Goal: Task Accomplishment & Management: Complete application form

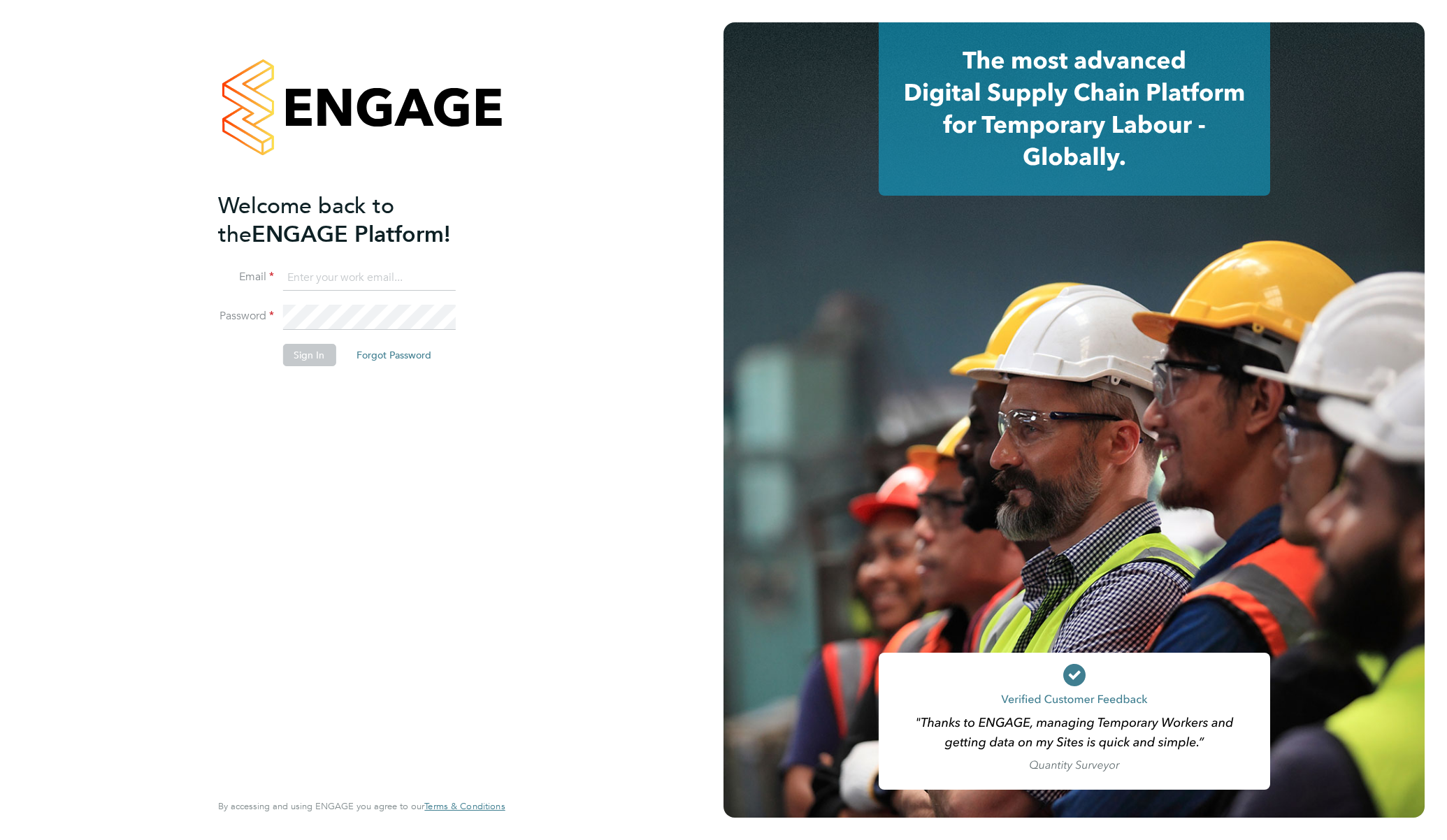
click at [323, 281] on input at bounding box center [368, 278] width 172 height 25
type input "mike.king@vistry.co.uk"
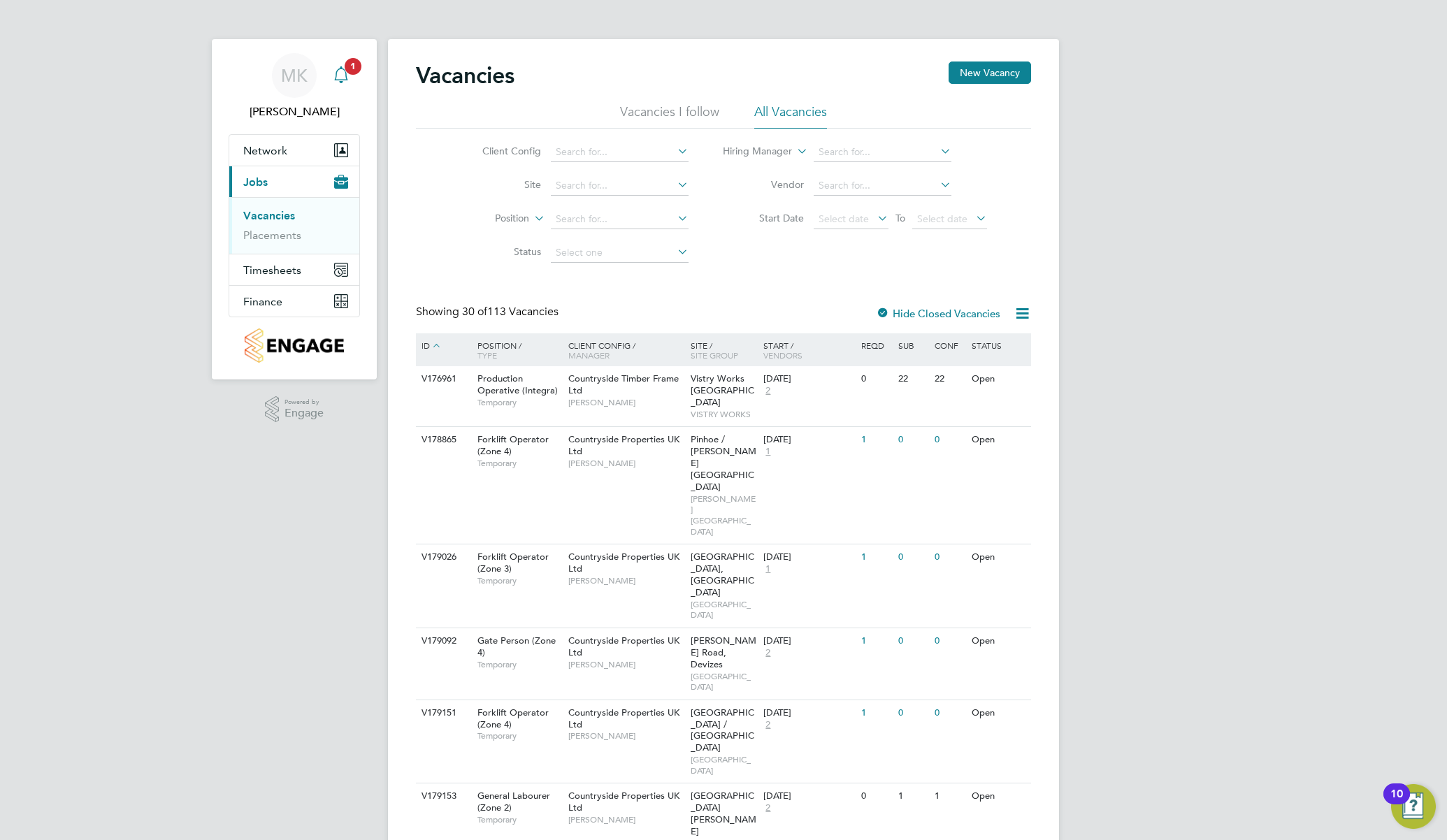
click at [340, 81] on icon "Main navigation" at bounding box center [341, 82] width 3 height 2
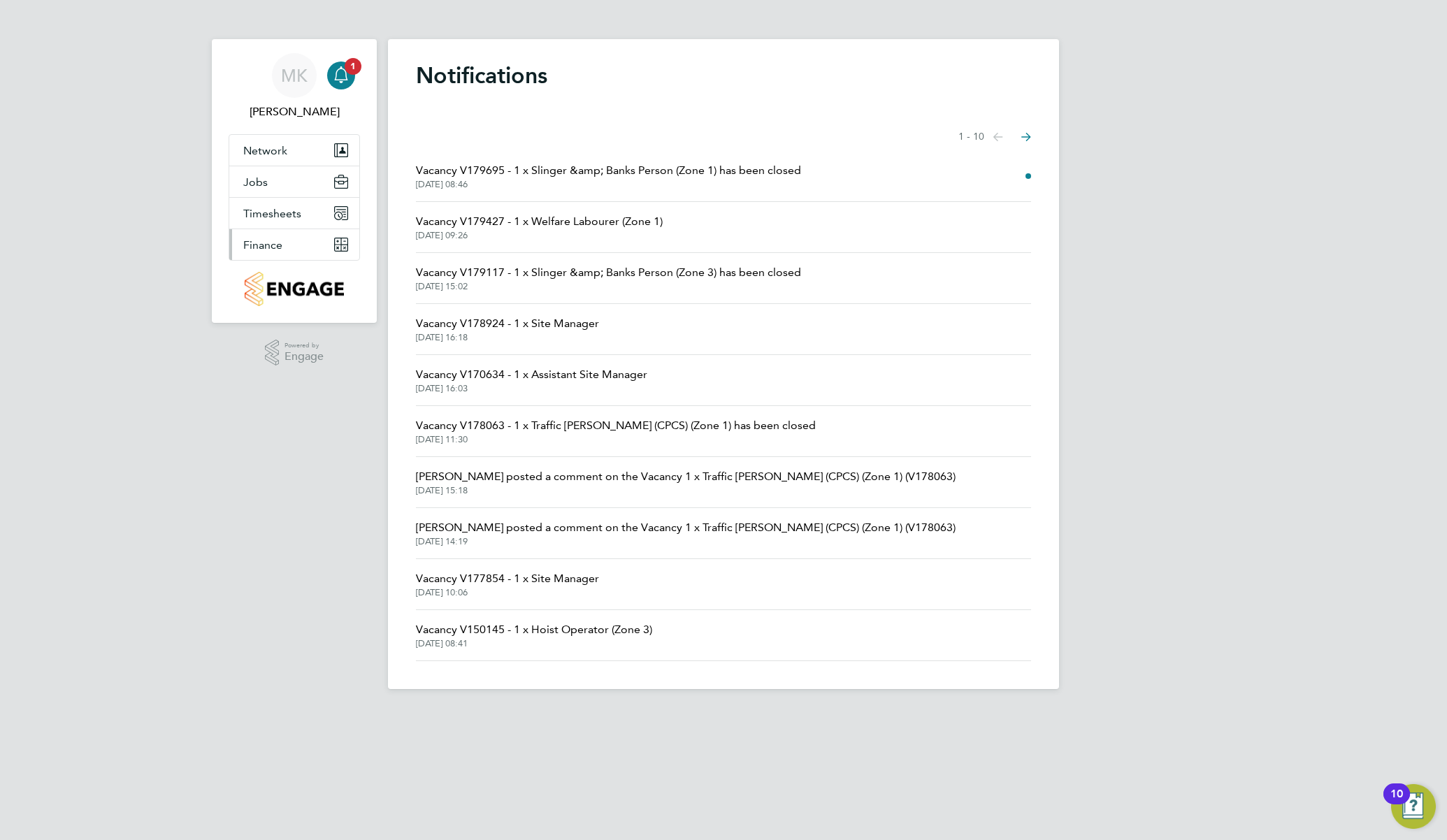
click at [298, 237] on button "Finance" at bounding box center [294, 244] width 130 height 31
click at [264, 277] on link "Invoices & Credit Notes" at bounding box center [286, 286] width 87 height 27
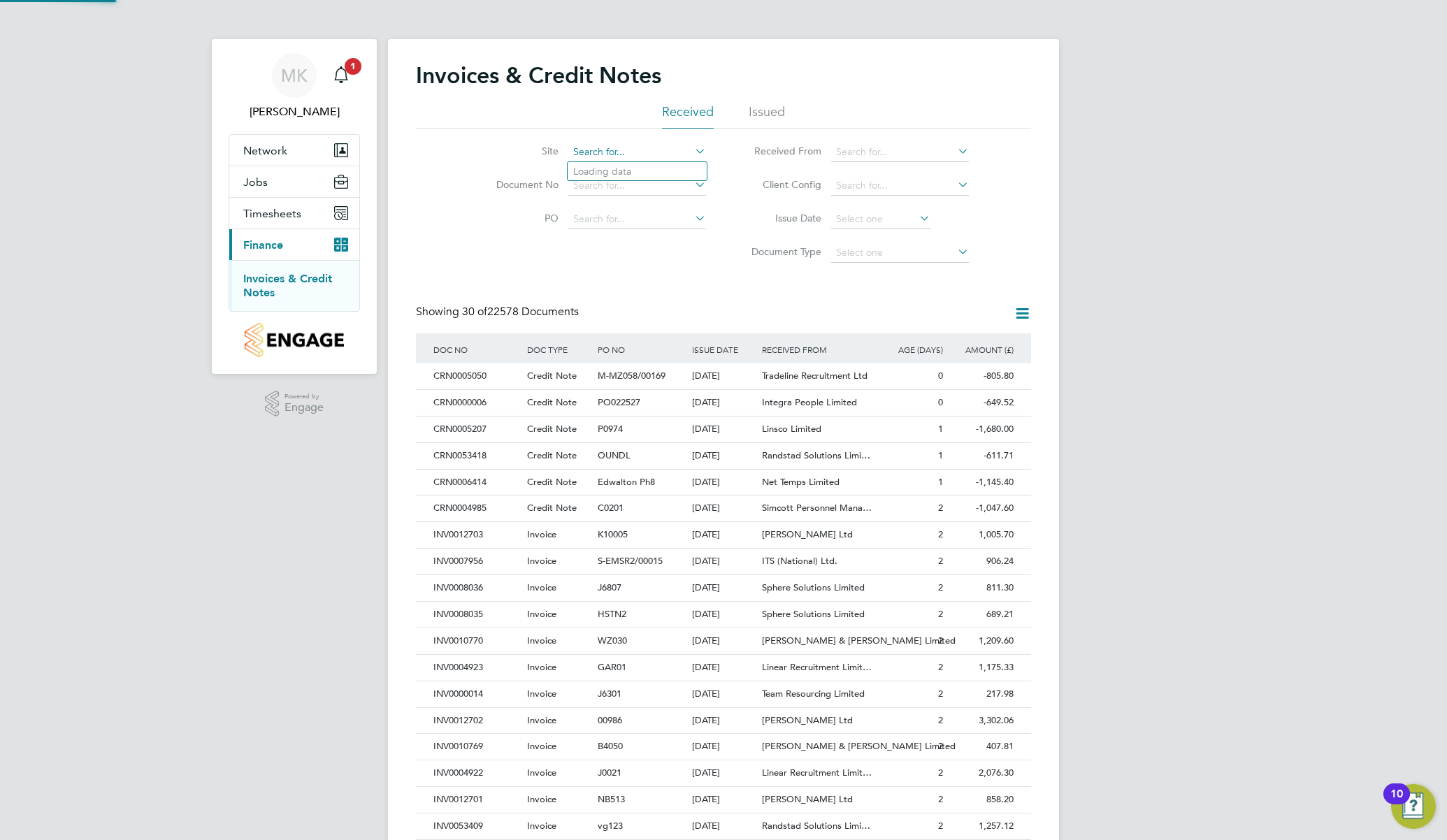
click at [629, 154] on input at bounding box center [636, 152] width 137 height 20
click at [632, 241] on li "Walth am Forest" at bounding box center [659, 244] width 182 height 19
type input "[GEOGRAPHIC_DATA]"
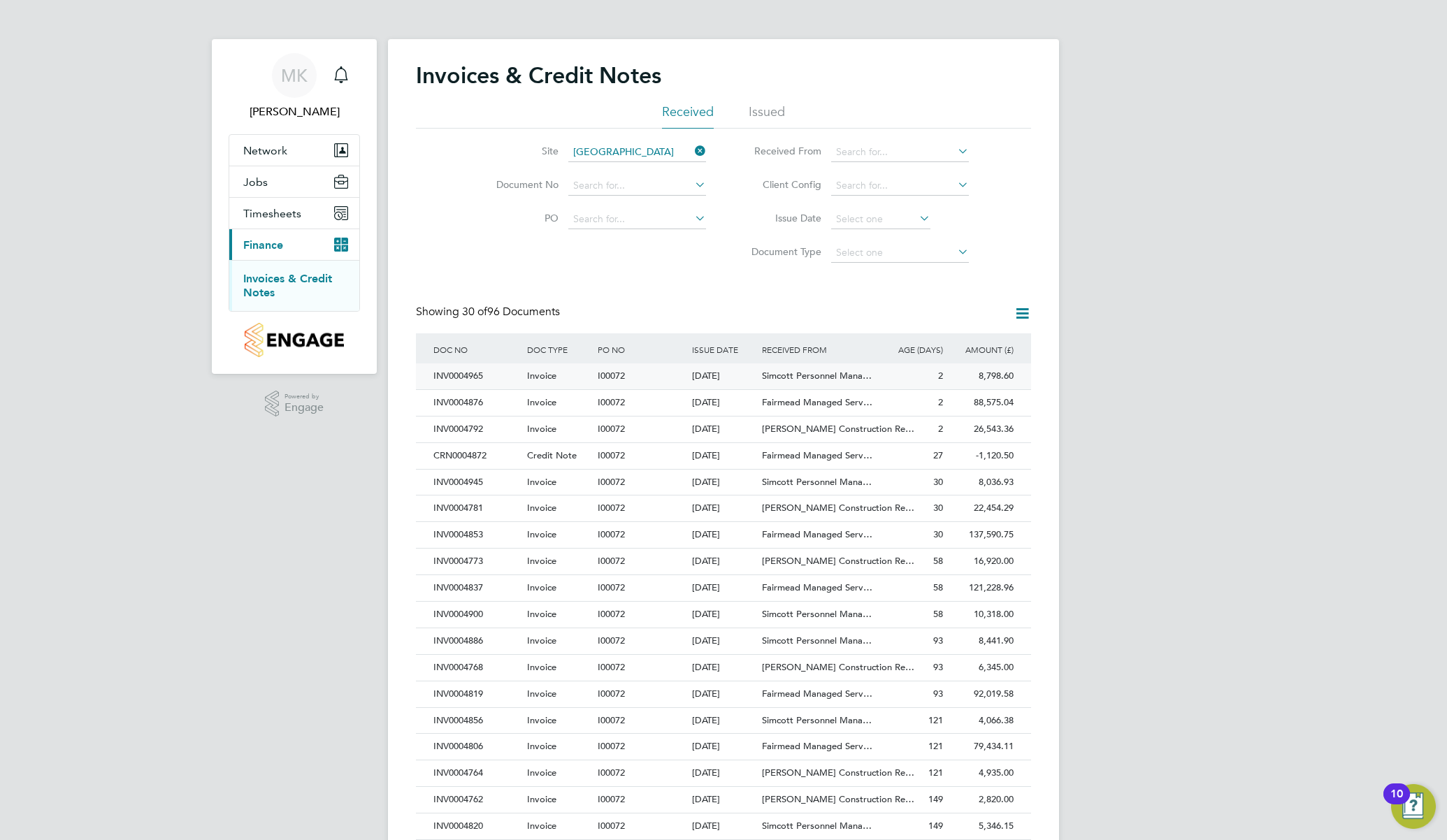
drag, startPoint x: 1168, startPoint y: 387, endPoint x: 1017, endPoint y: 385, distance: 151.0
click at [1169, 387] on div "MK Mike King Notifications Applications: Network Team Members Sites Workers Job…" at bounding box center [724, 624] width 1447 height 1250
click at [566, 425] on div "Invoice" at bounding box center [559, 429] width 71 height 26
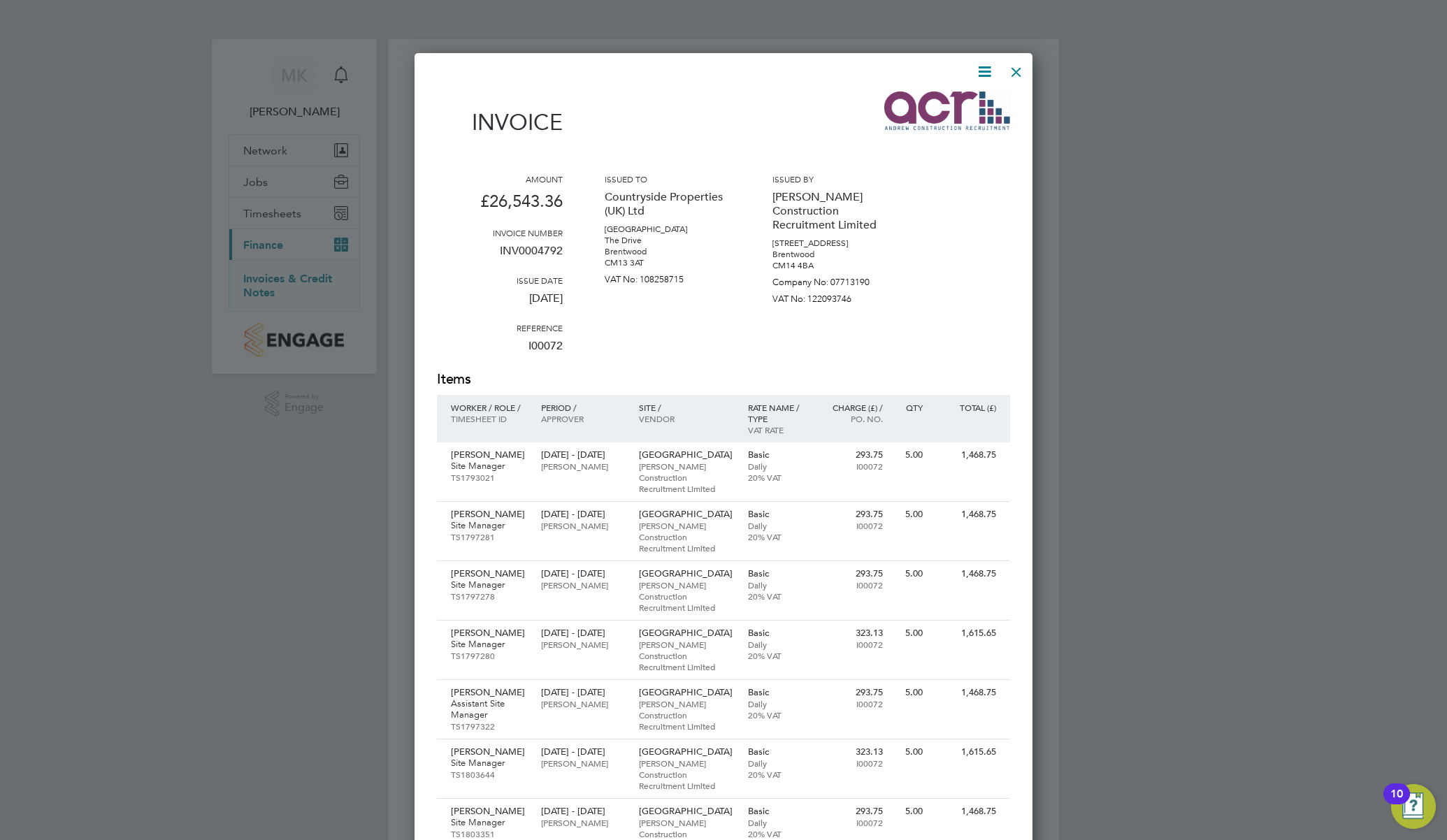
click at [991, 63] on icon at bounding box center [984, 72] width 17 height 17
click at [954, 102] on li "Download Invoice" at bounding box center [942, 105] width 97 height 20
click at [1016, 77] on div at bounding box center [1016, 68] width 25 height 25
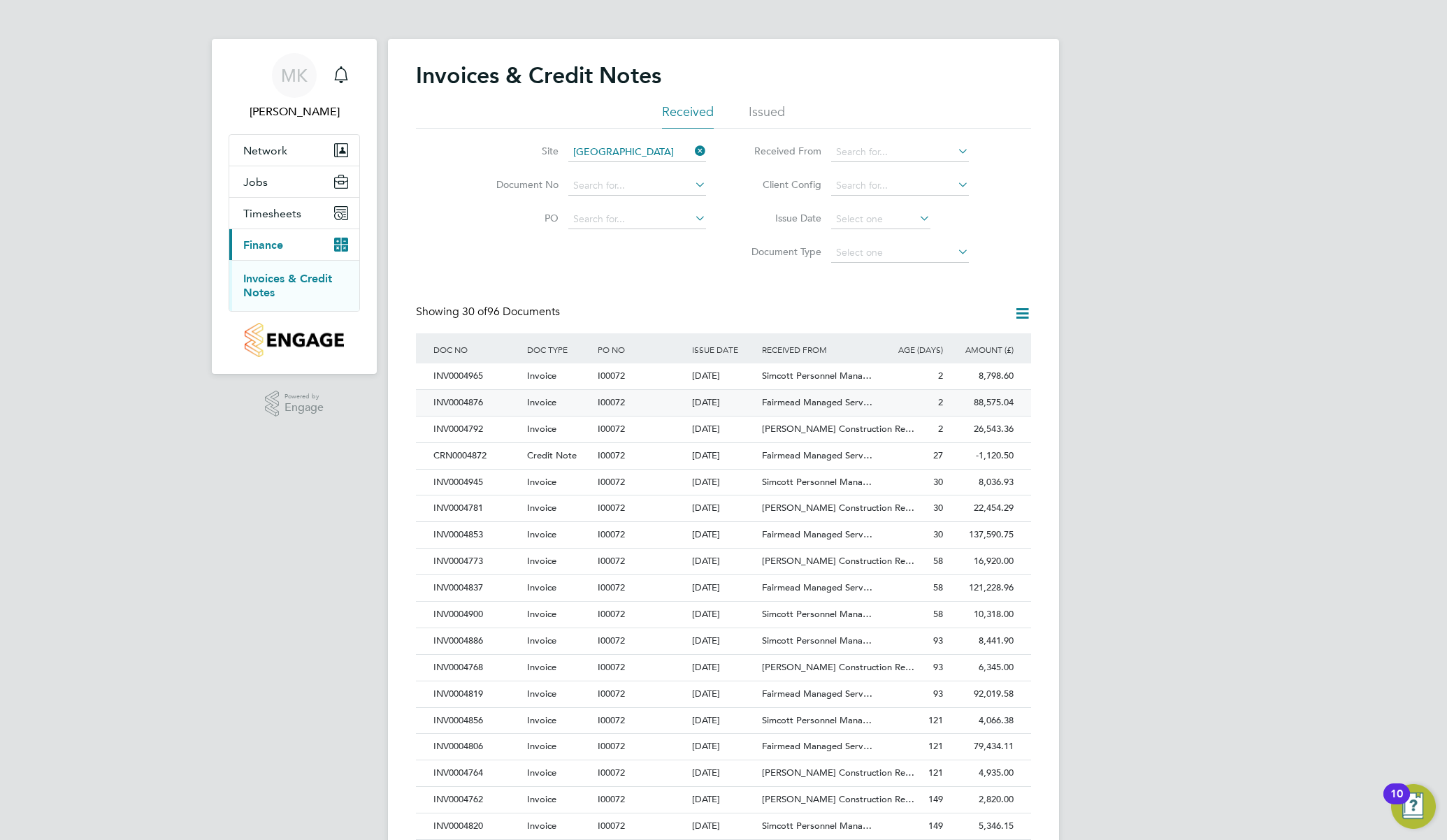
drag, startPoint x: 1126, startPoint y: 439, endPoint x: 903, endPoint y: 391, distance: 228.1
click at [1126, 439] on div "MK Mike King Notifications Applications: Network Team Members Sites Workers Job…" at bounding box center [724, 624] width 1447 height 1250
click at [499, 396] on div "INV0004876" at bounding box center [476, 402] width 93 height 26
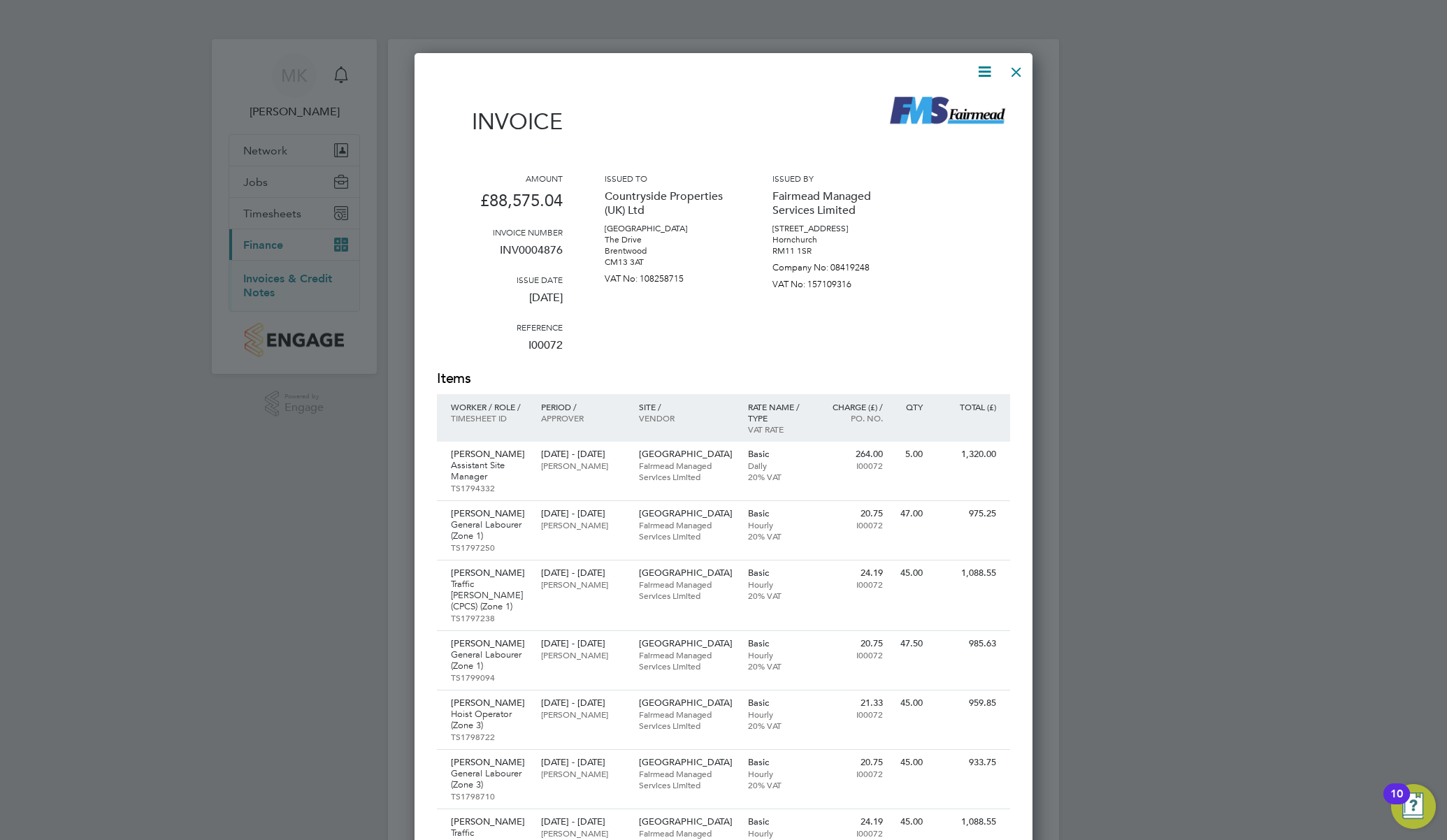
click at [987, 73] on icon at bounding box center [984, 72] width 17 height 17
click at [975, 101] on li "Download Invoice" at bounding box center [942, 105] width 97 height 20
click at [1018, 70] on div at bounding box center [1016, 68] width 25 height 25
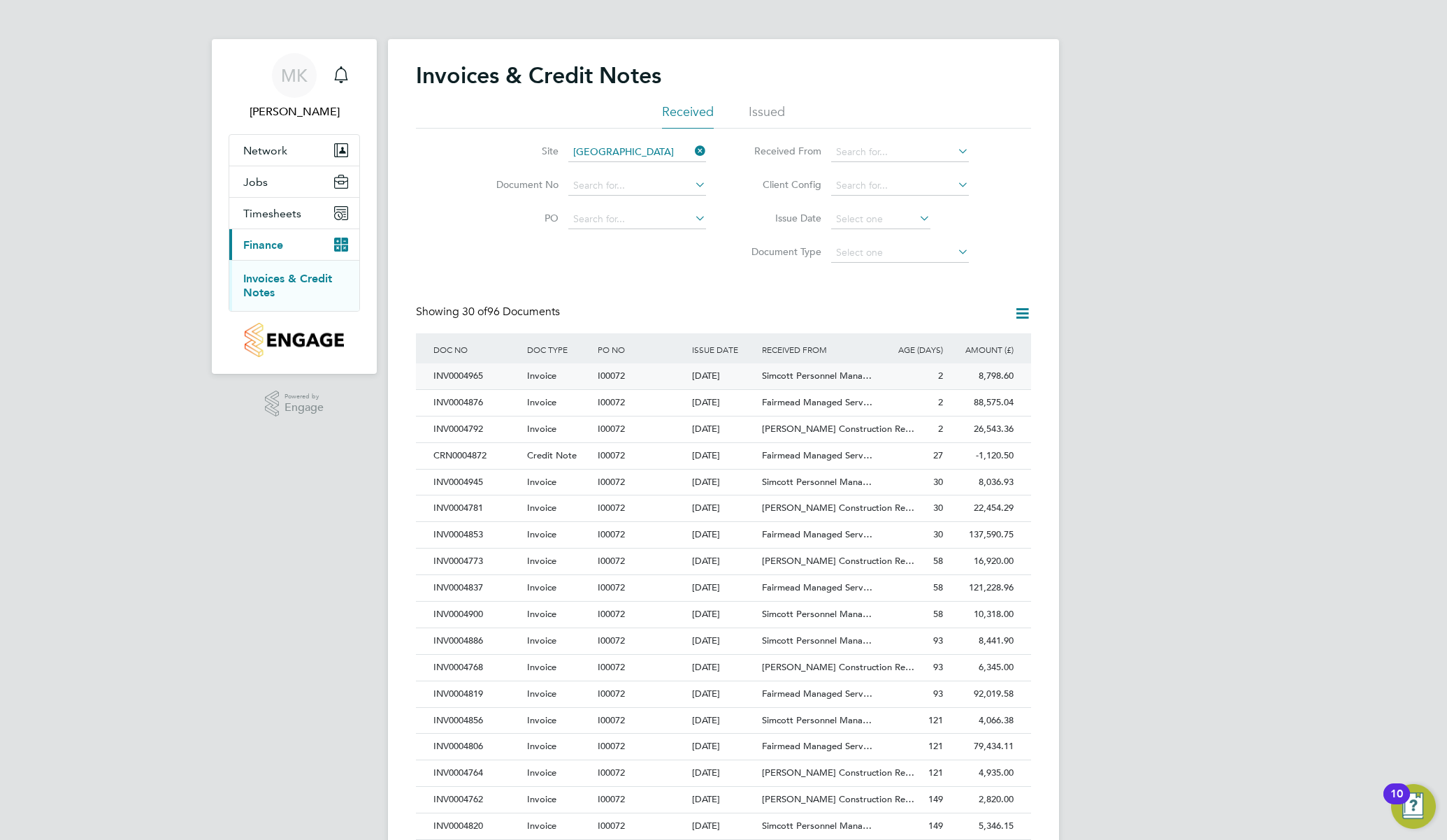
click at [475, 372] on div "INV0004965" at bounding box center [476, 376] width 93 height 26
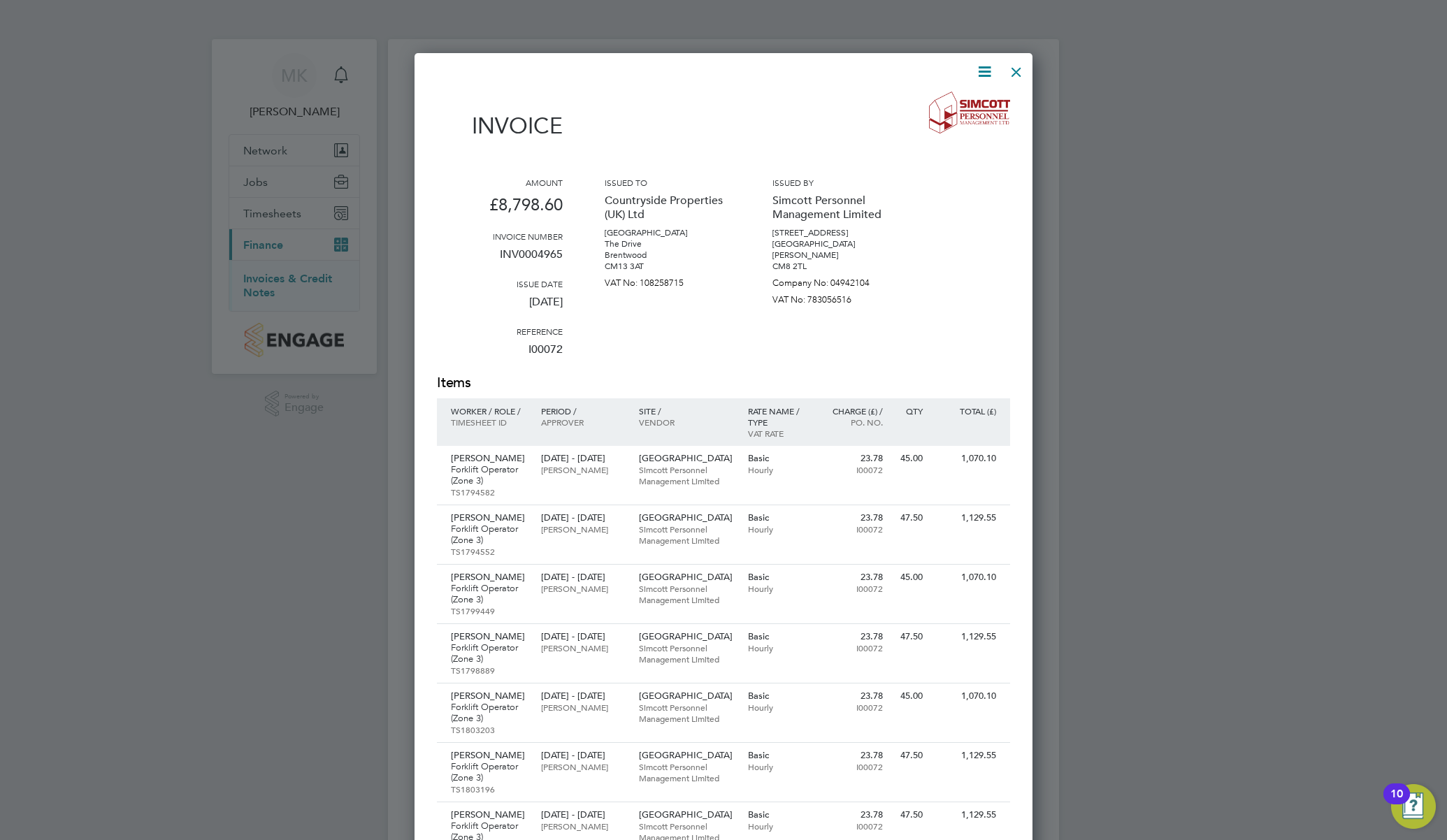
drag, startPoint x: 1016, startPoint y: 71, endPoint x: 1201, endPoint y: 76, distance: 185.1
click at [1017, 71] on div at bounding box center [1016, 68] width 25 height 25
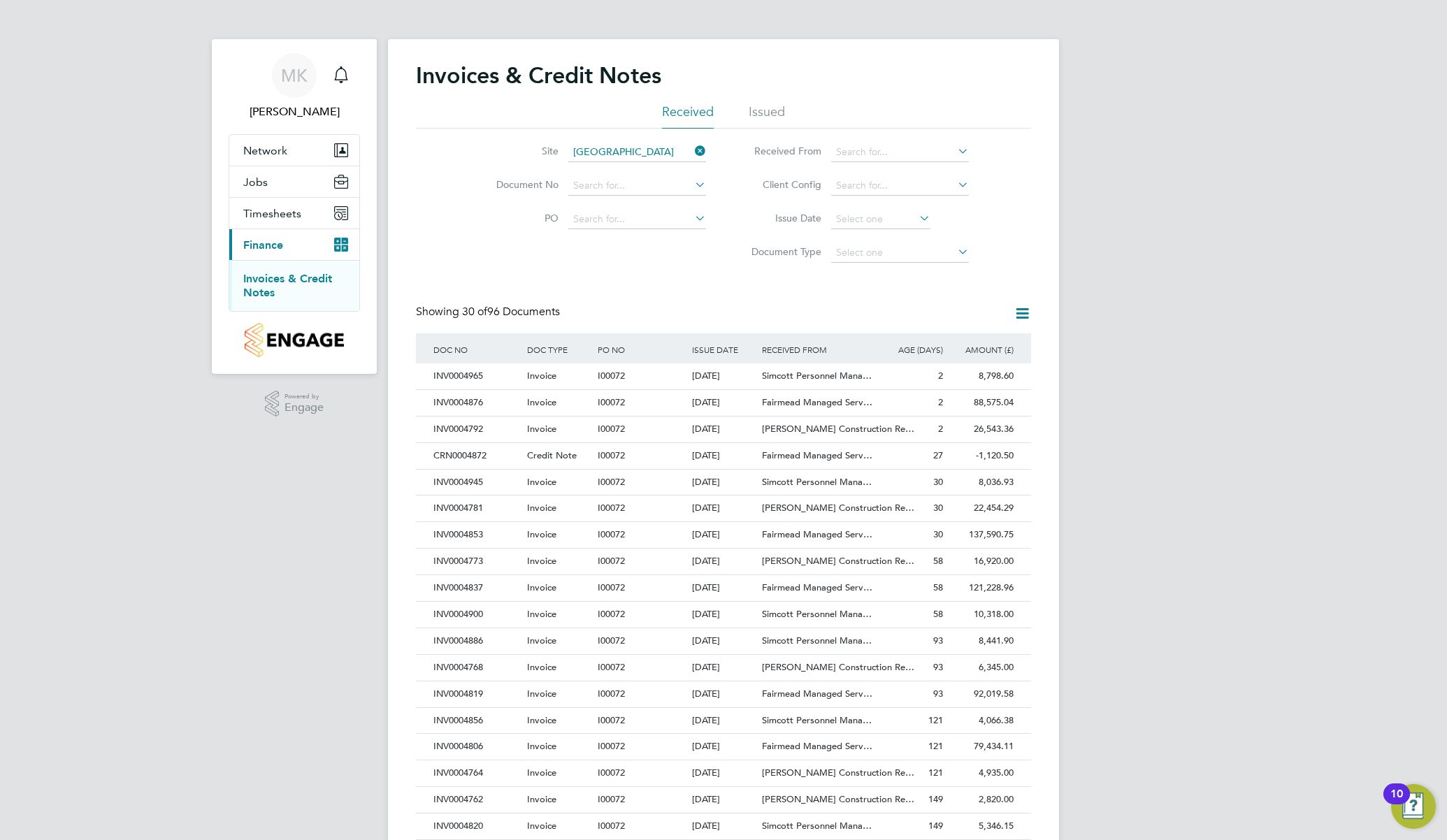
drag, startPoint x: 470, startPoint y: 374, endPoint x: 581, endPoint y: 345, distance: 114.7
click at [470, 374] on div "INV0004965" at bounding box center [476, 376] width 93 height 26
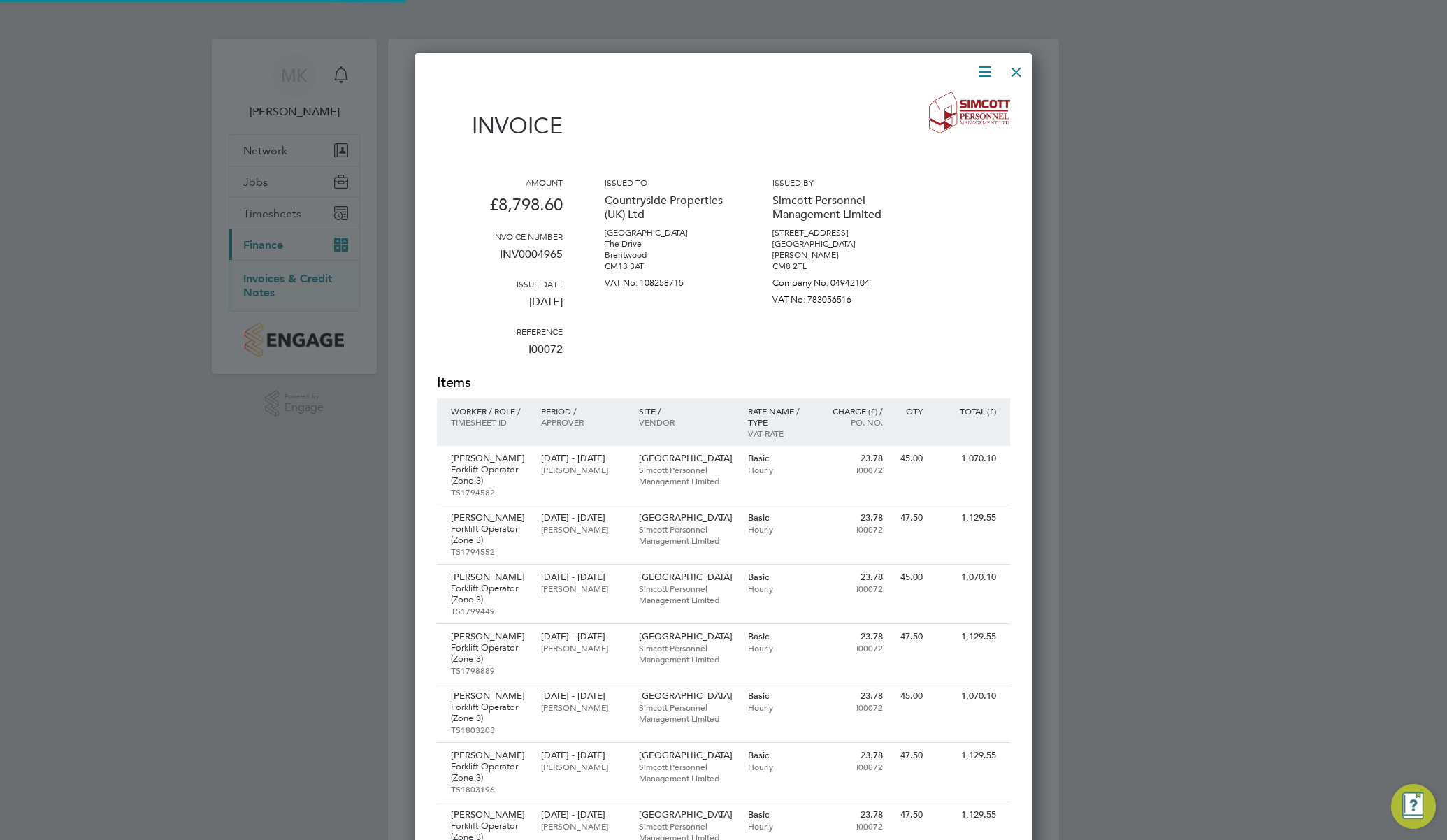
scroll to position [1204, 619]
click at [980, 72] on icon at bounding box center [984, 72] width 17 height 17
click at [949, 102] on li "Download Invoice" at bounding box center [942, 105] width 97 height 20
click at [1022, 68] on div at bounding box center [1016, 68] width 25 height 25
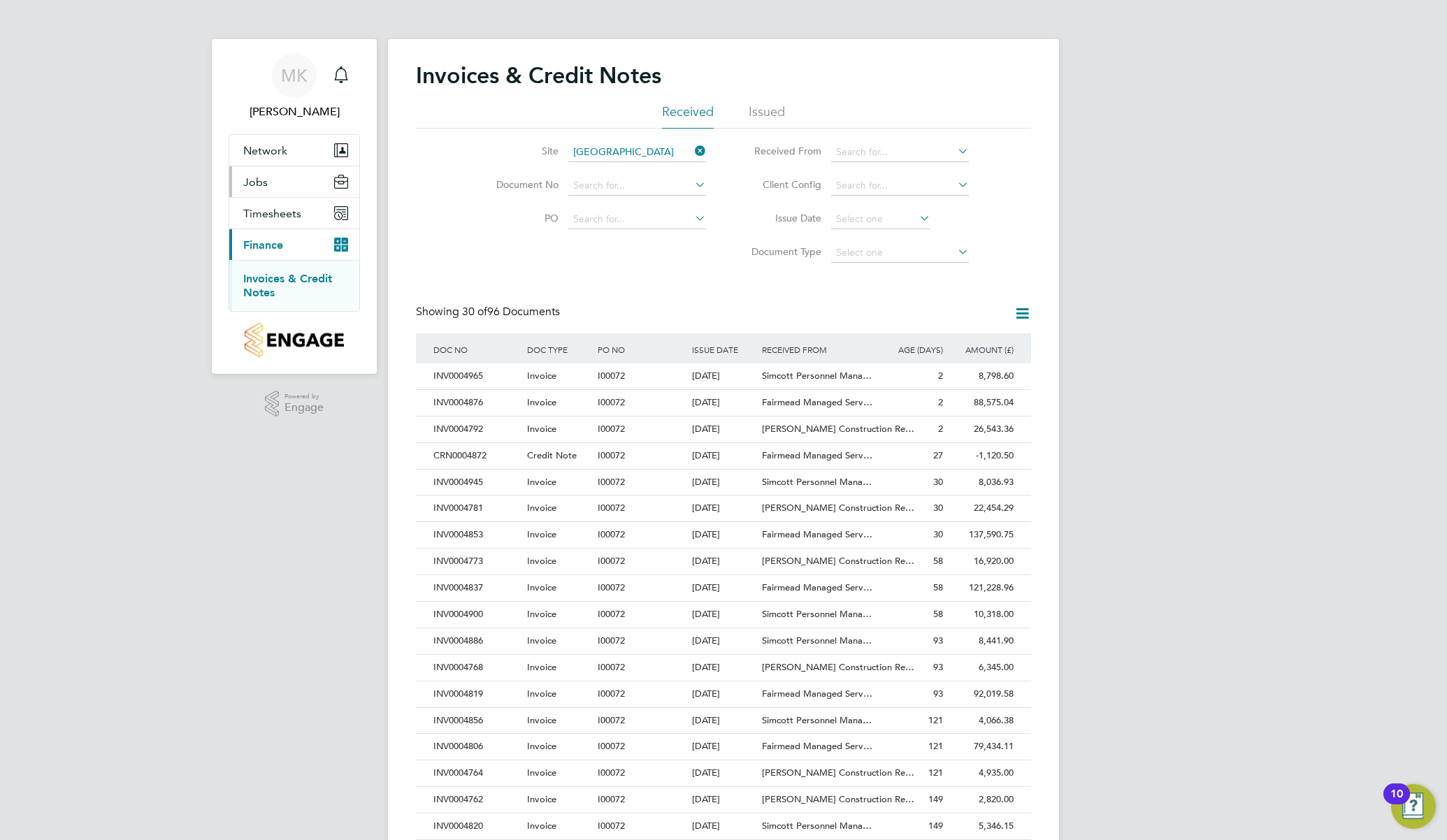
click at [282, 185] on button "Jobs" at bounding box center [294, 181] width 130 height 31
click at [276, 220] on link "Vacancies" at bounding box center [268, 216] width 50 height 13
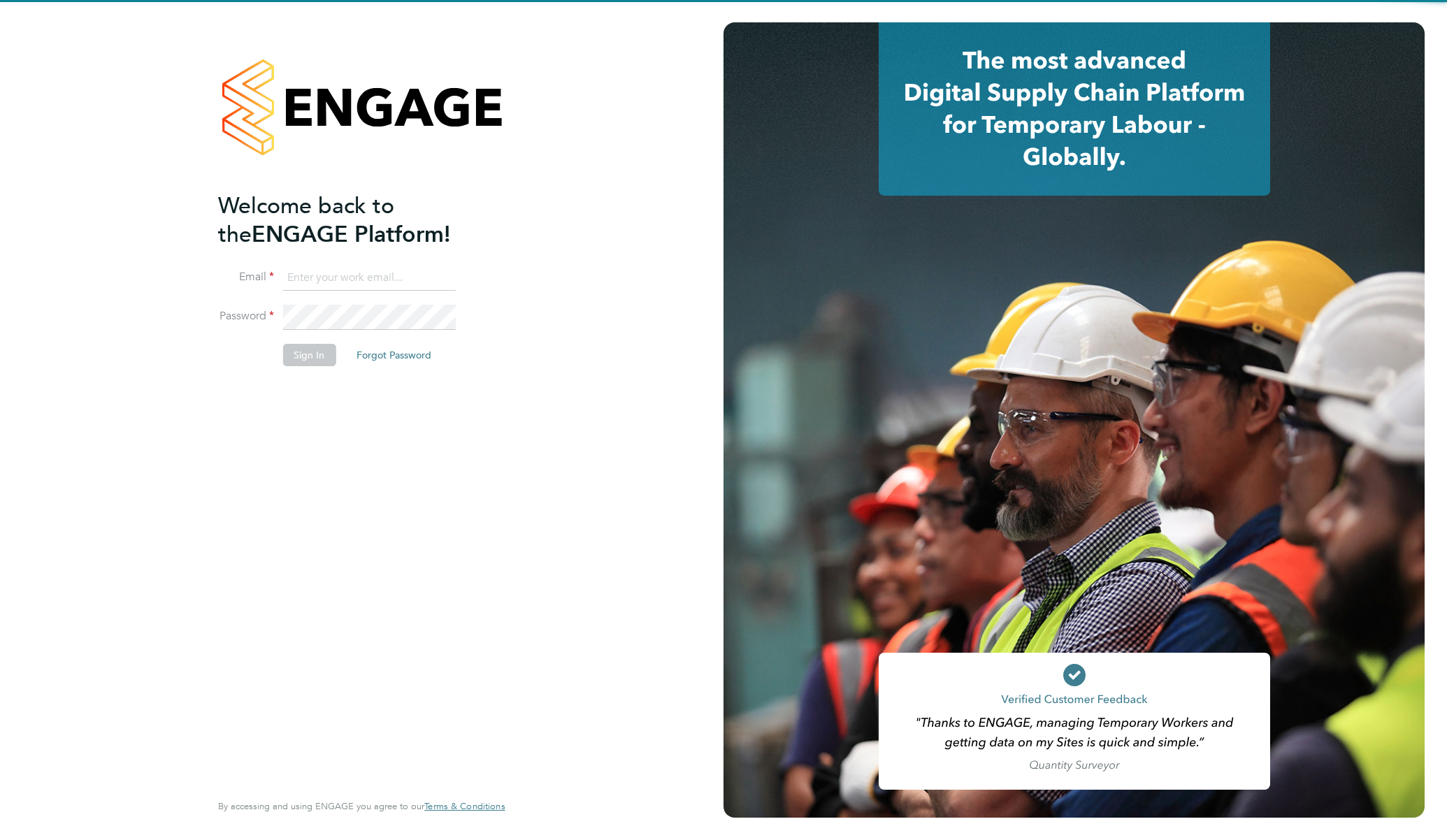
click at [302, 274] on input at bounding box center [368, 278] width 172 height 25
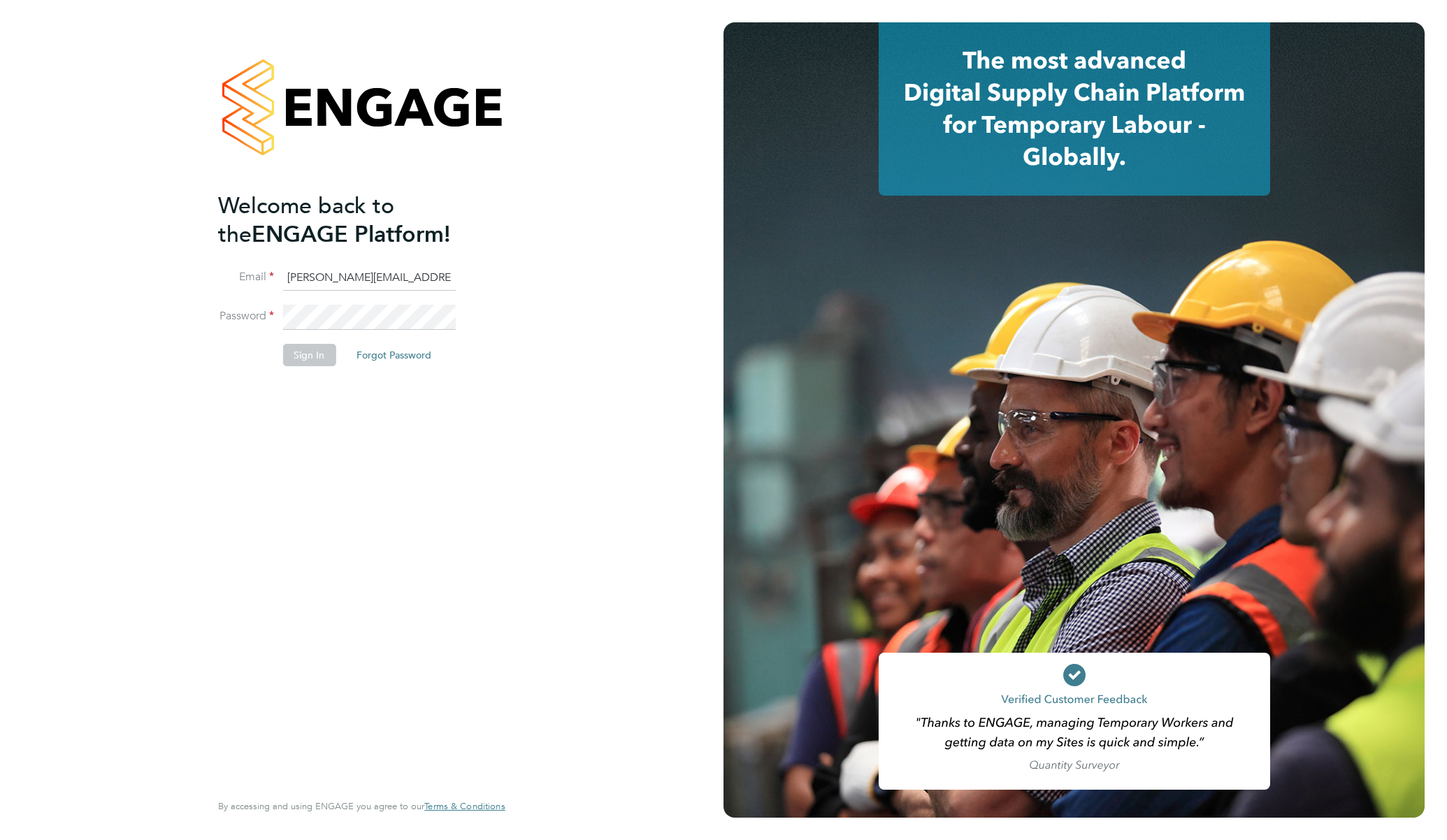
type input "mike.king@vistry.co.uk"
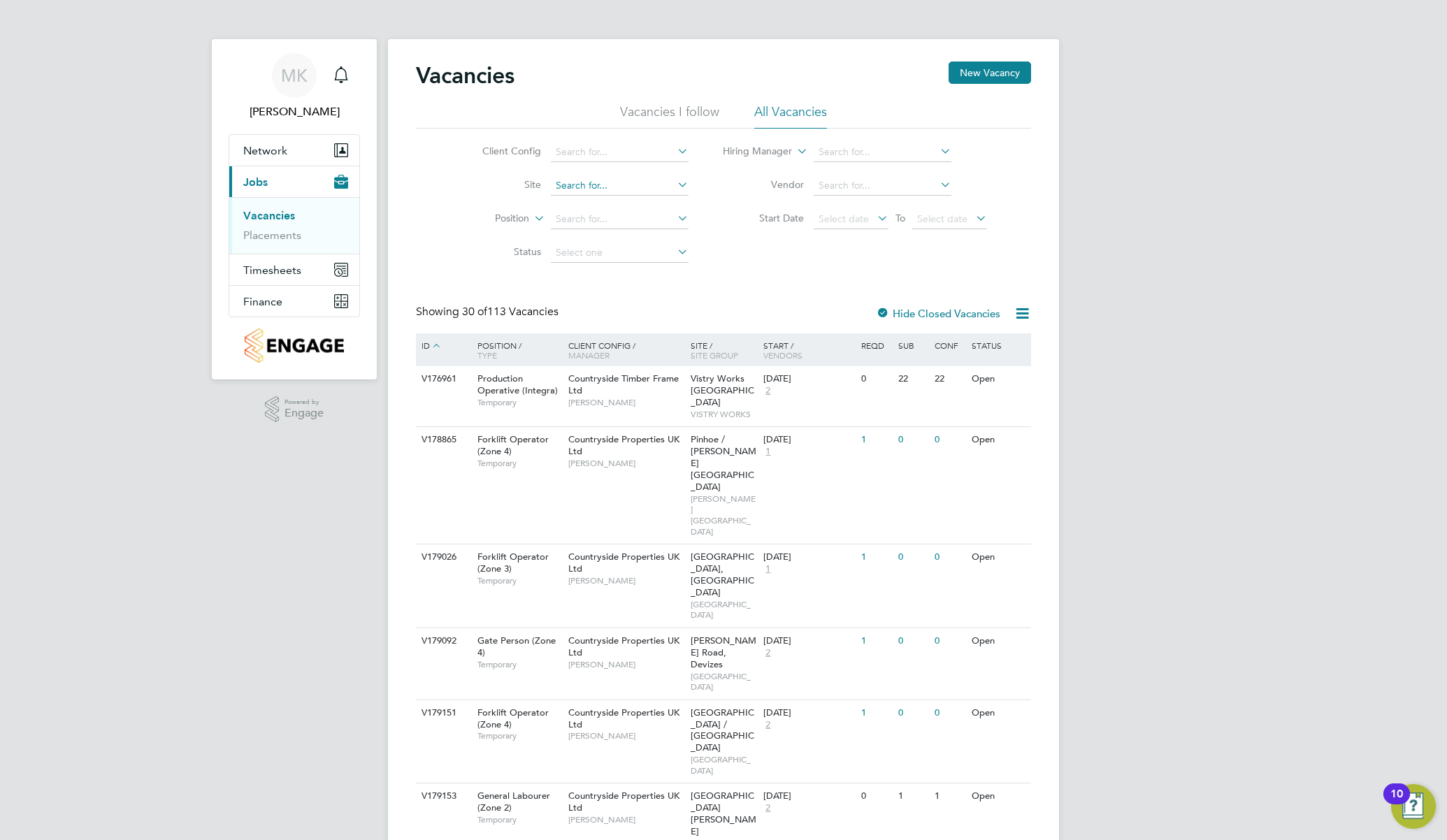
click at [593, 188] on input at bounding box center [619, 186] width 137 height 20
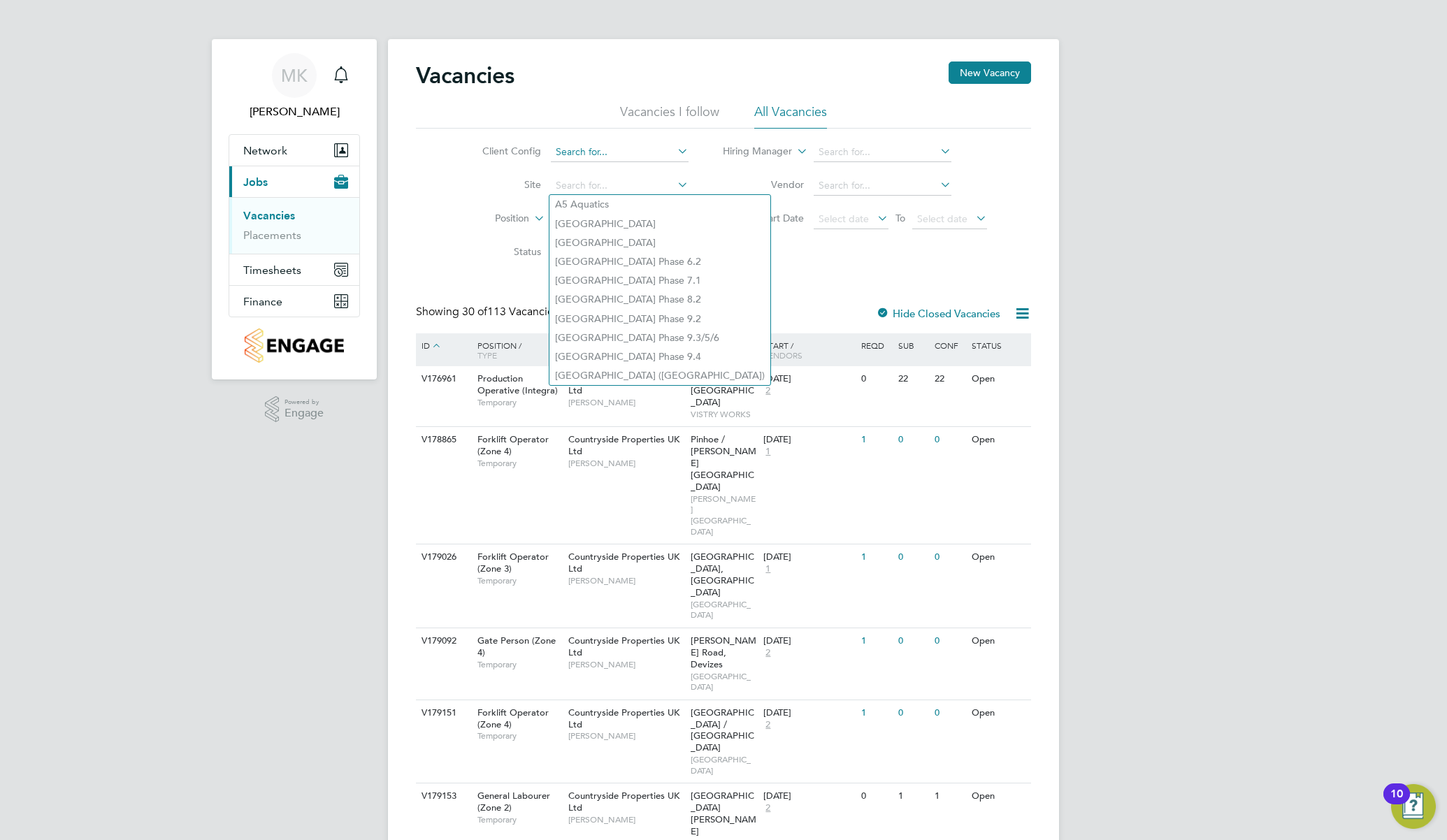
click at [596, 152] on input at bounding box center [619, 152] width 137 height 20
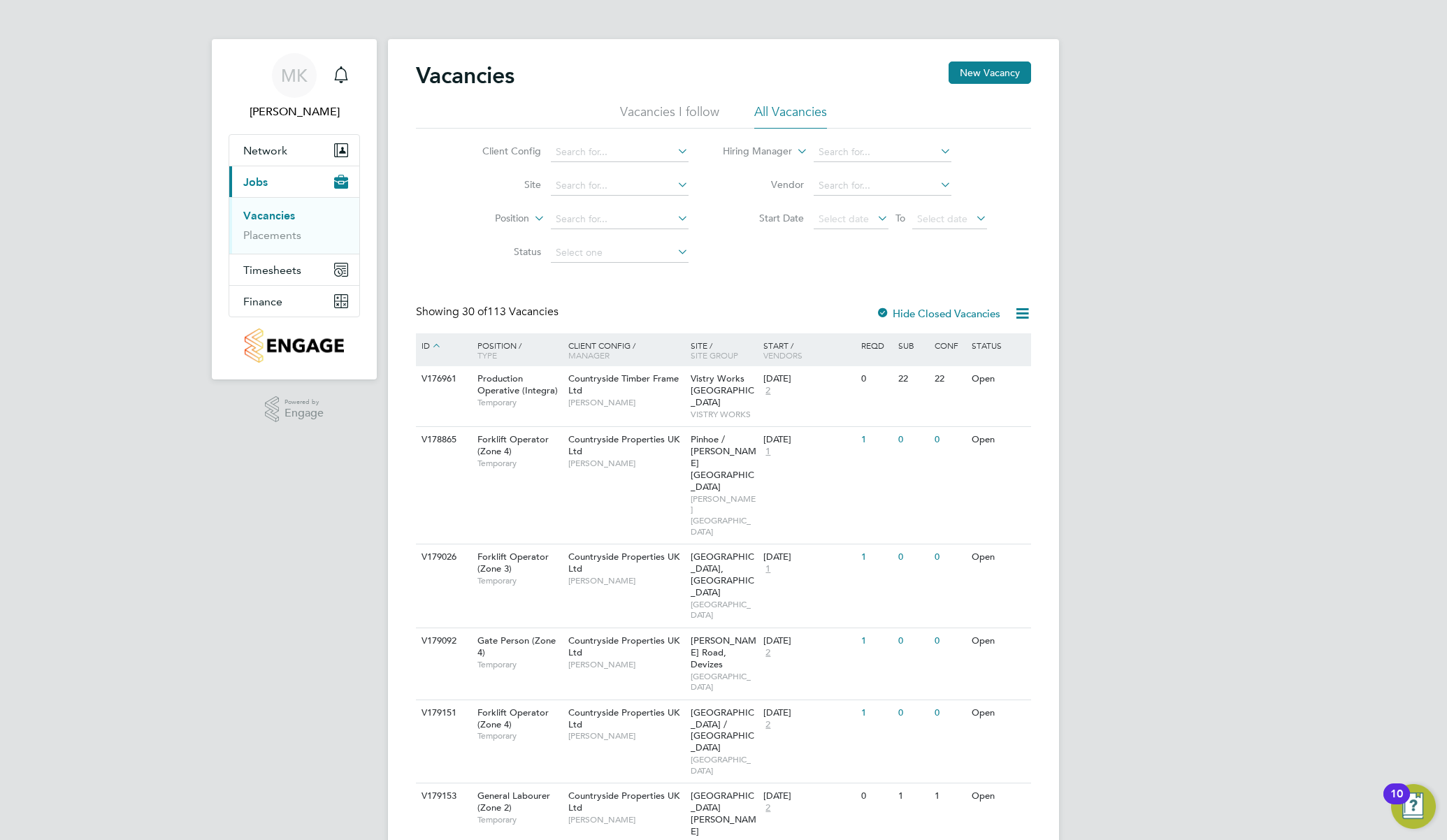
click at [634, 314] on li "Countryside Properties UK Ltd" at bounding box center [728, 323] width 358 height 19
type input "Countryside Properties UK Ltd"
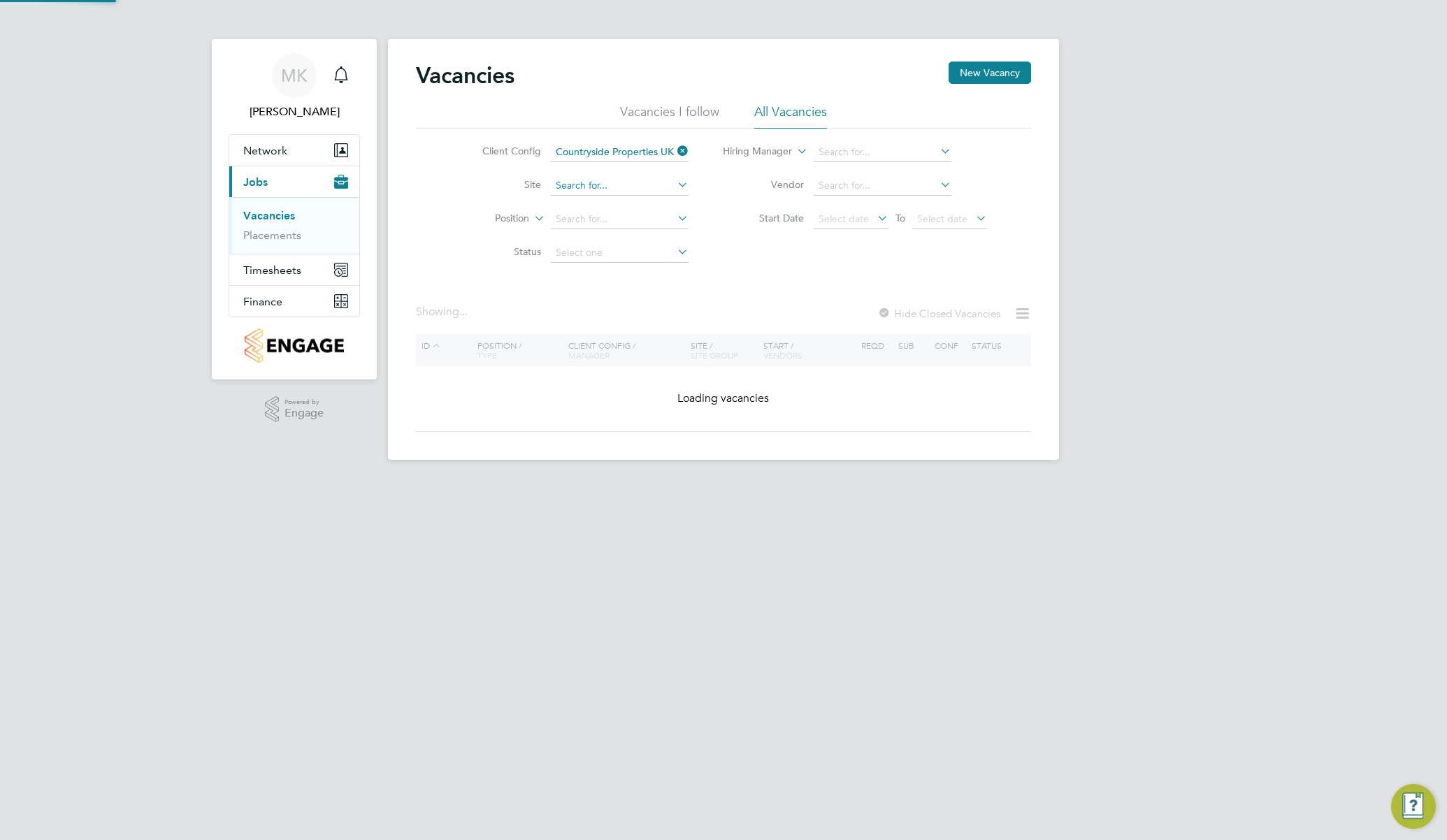
click at [602, 191] on input at bounding box center [619, 186] width 137 height 20
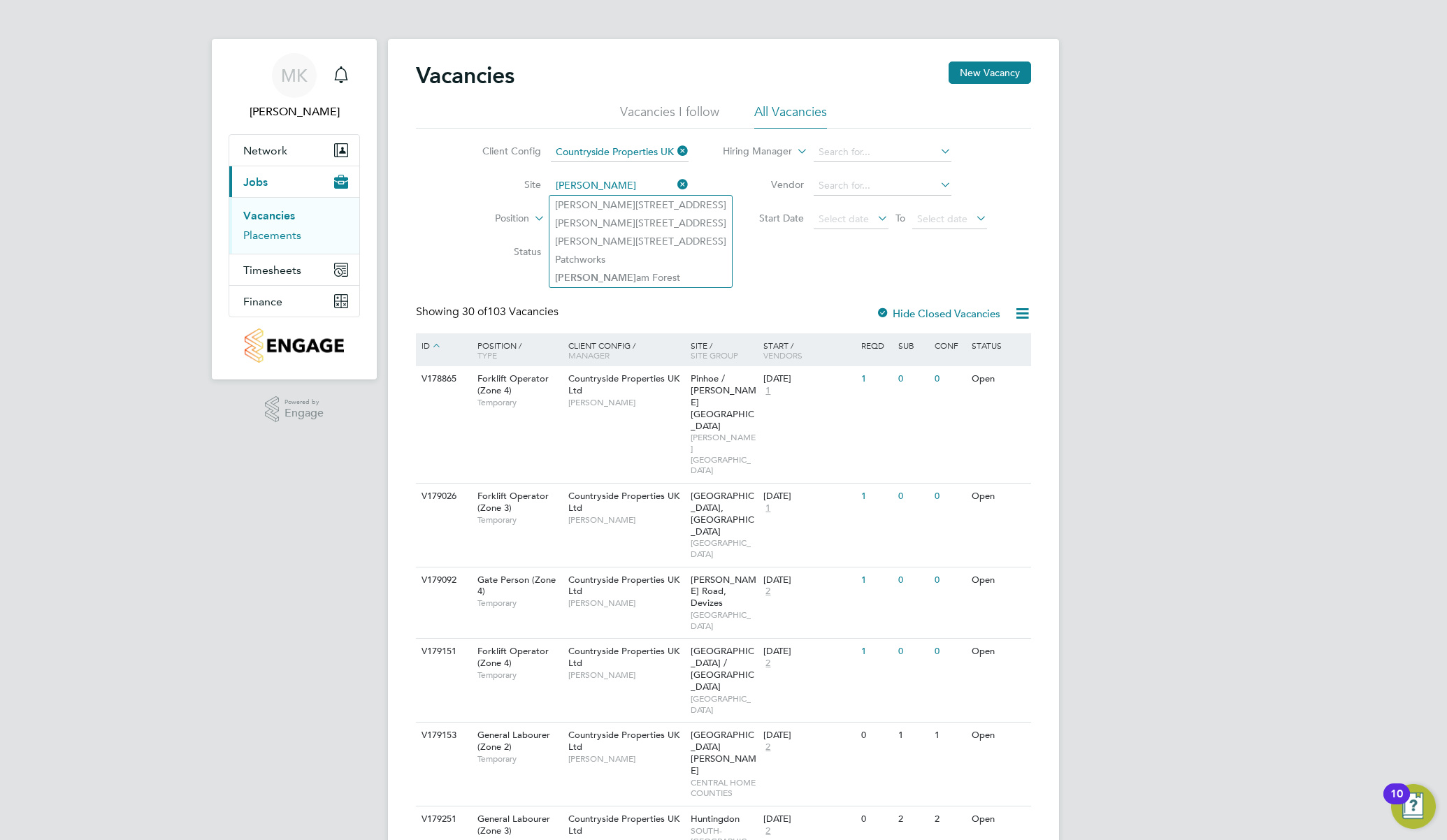
type input "[PERSON_NAME]"
click at [281, 233] on link "Placements" at bounding box center [272, 236] width 58 height 13
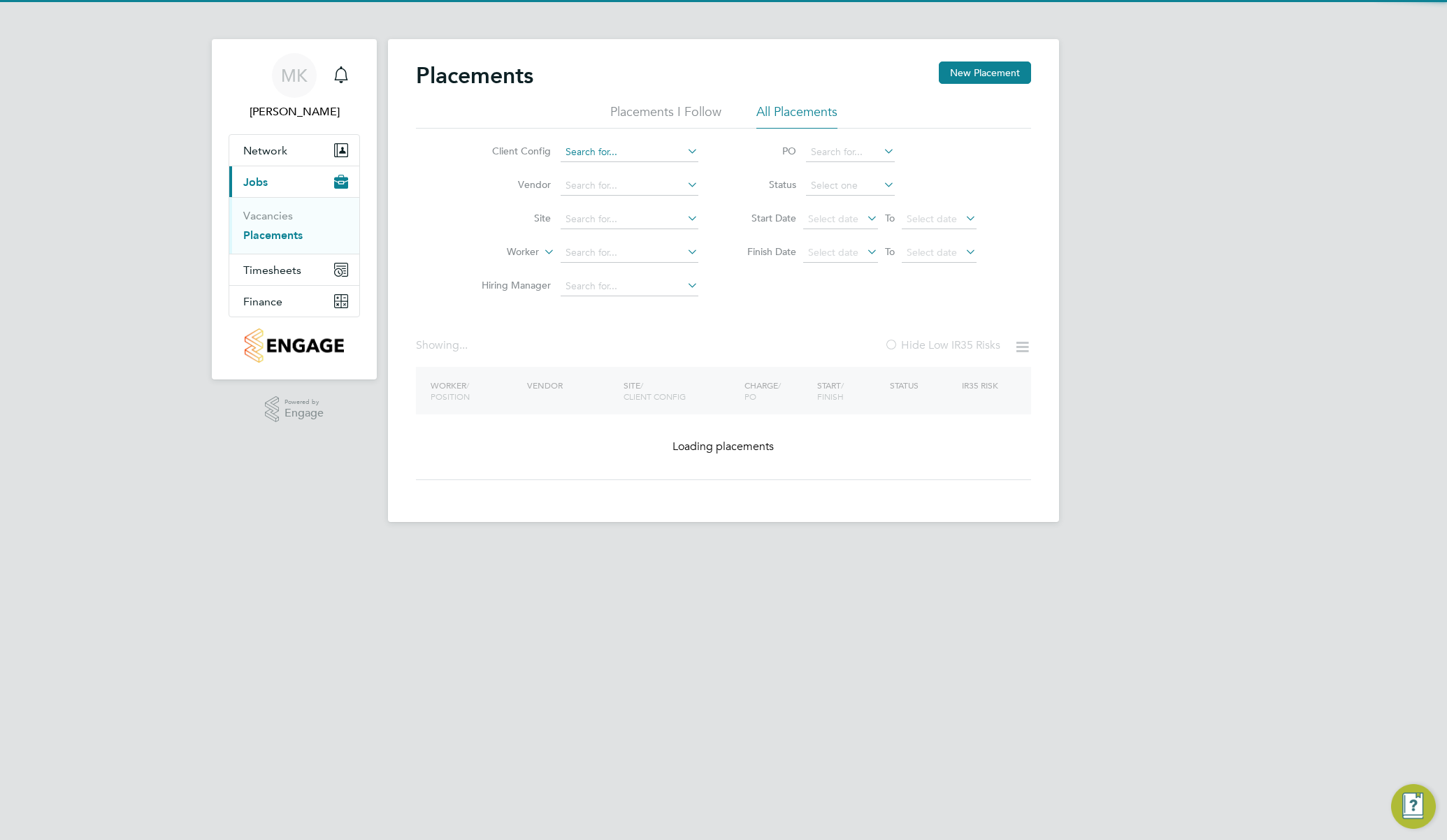
click at [607, 153] on input at bounding box center [629, 152] width 137 height 20
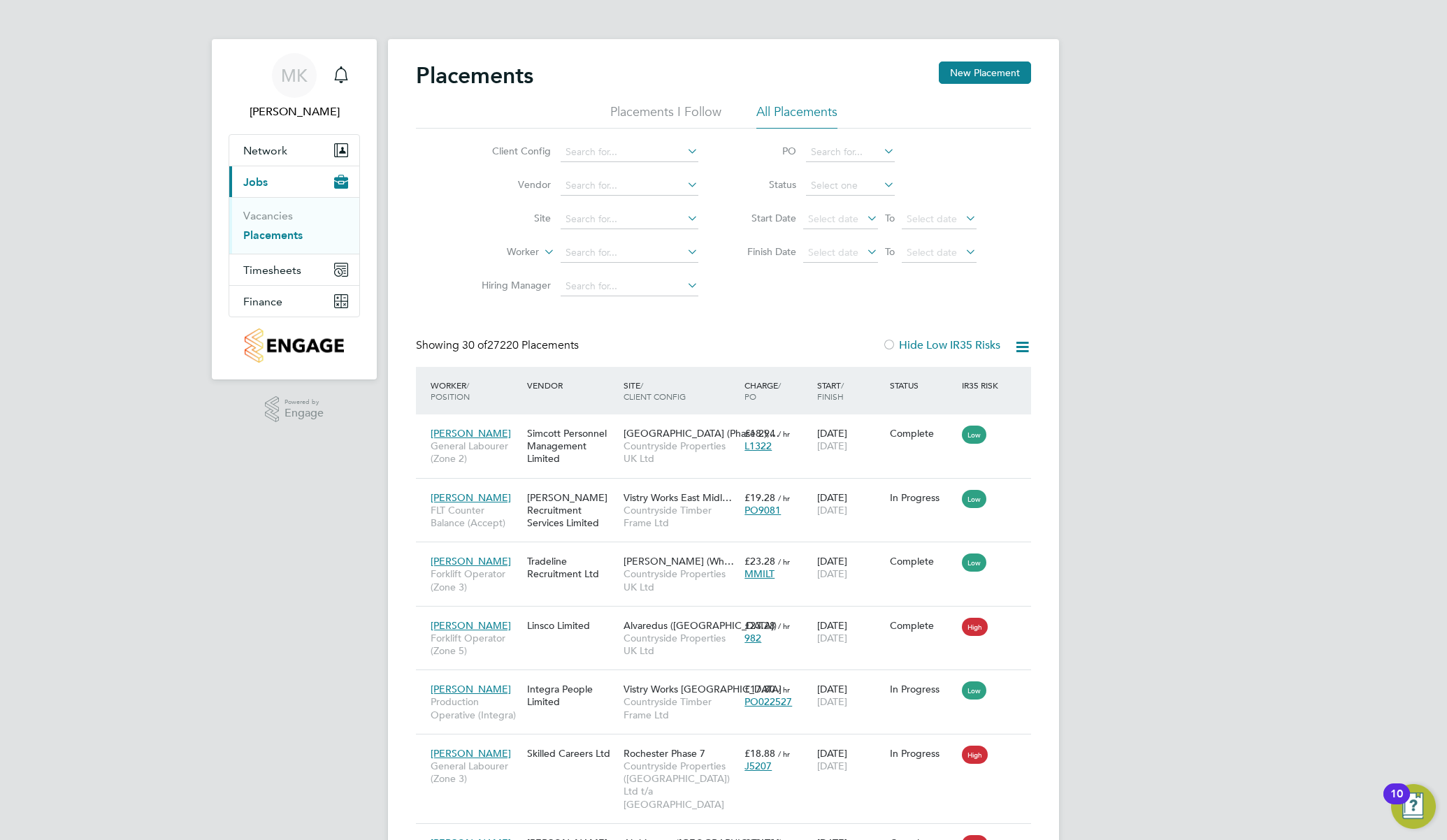
click at [642, 314] on li "Countryside Properties UK Ltd" at bounding box center [738, 323] width 358 height 19
type input "Countryside Properties UK Ltd"
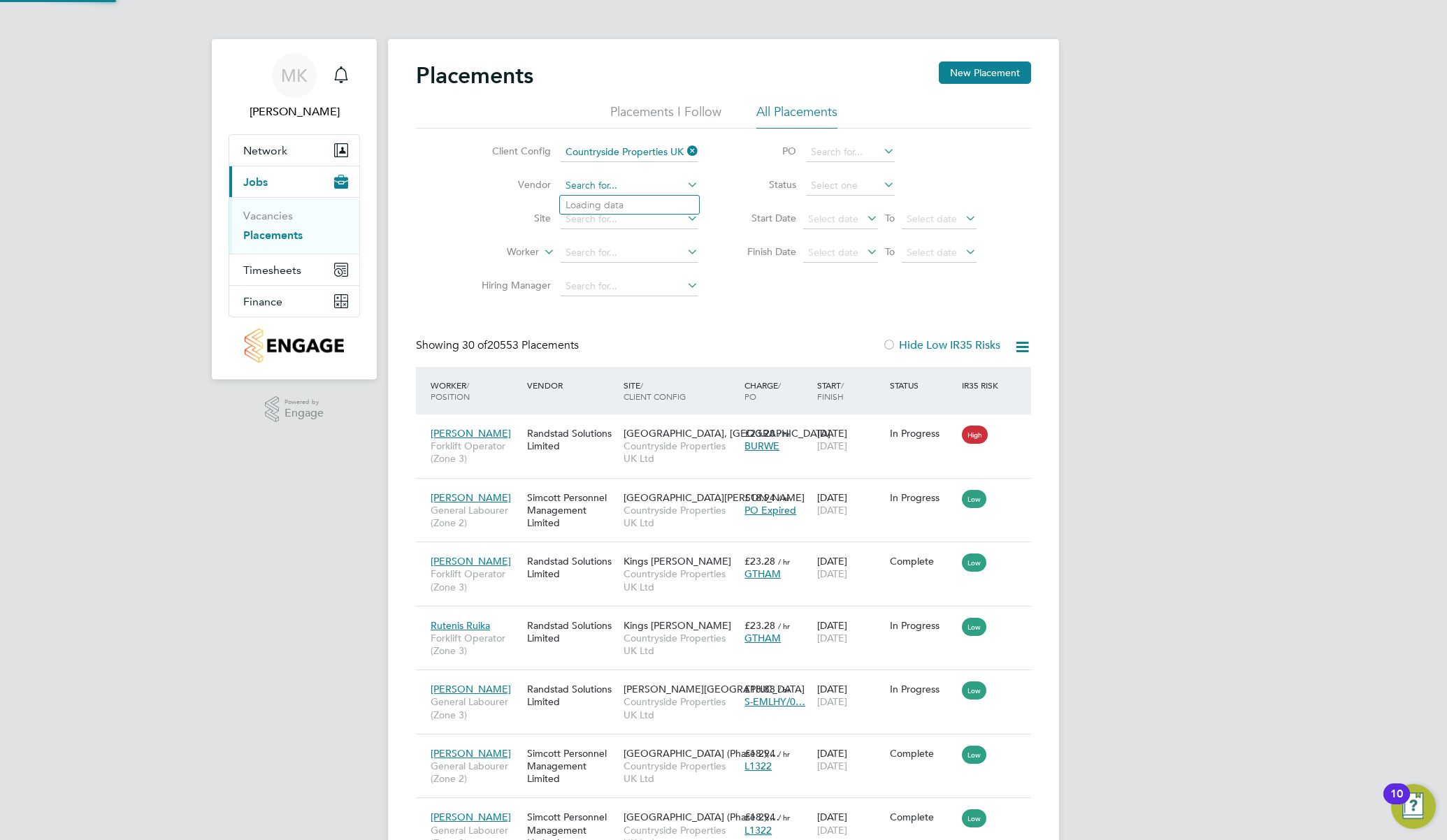
click at [597, 188] on input at bounding box center [629, 186] width 137 height 20
click at [616, 203] on li "Fai rmead Managed Services Limited" at bounding box center [646, 205] width 174 height 19
type input "Fairmead Managed Services Limited"
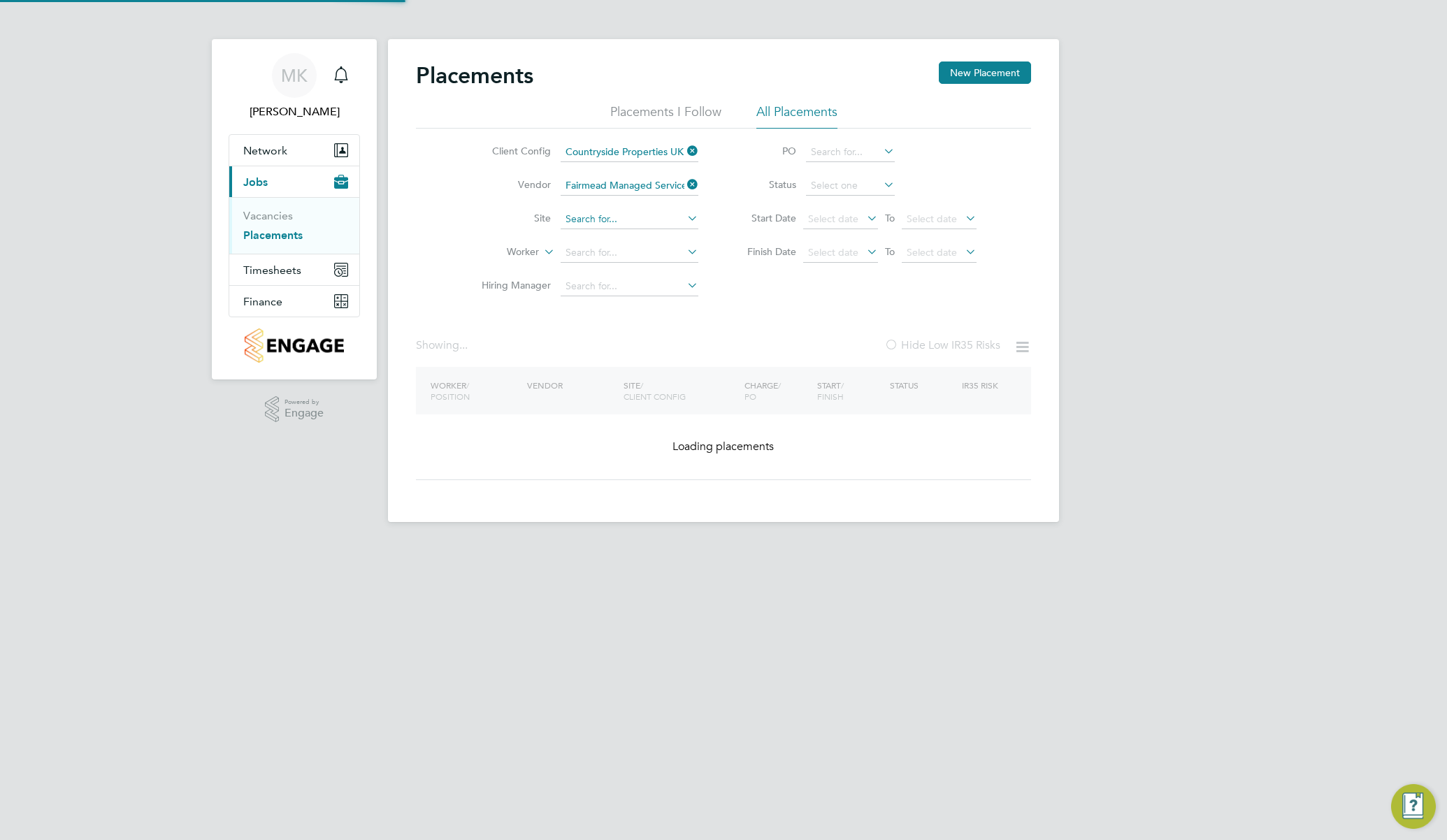
click at [598, 221] on input at bounding box center [629, 220] width 137 height 20
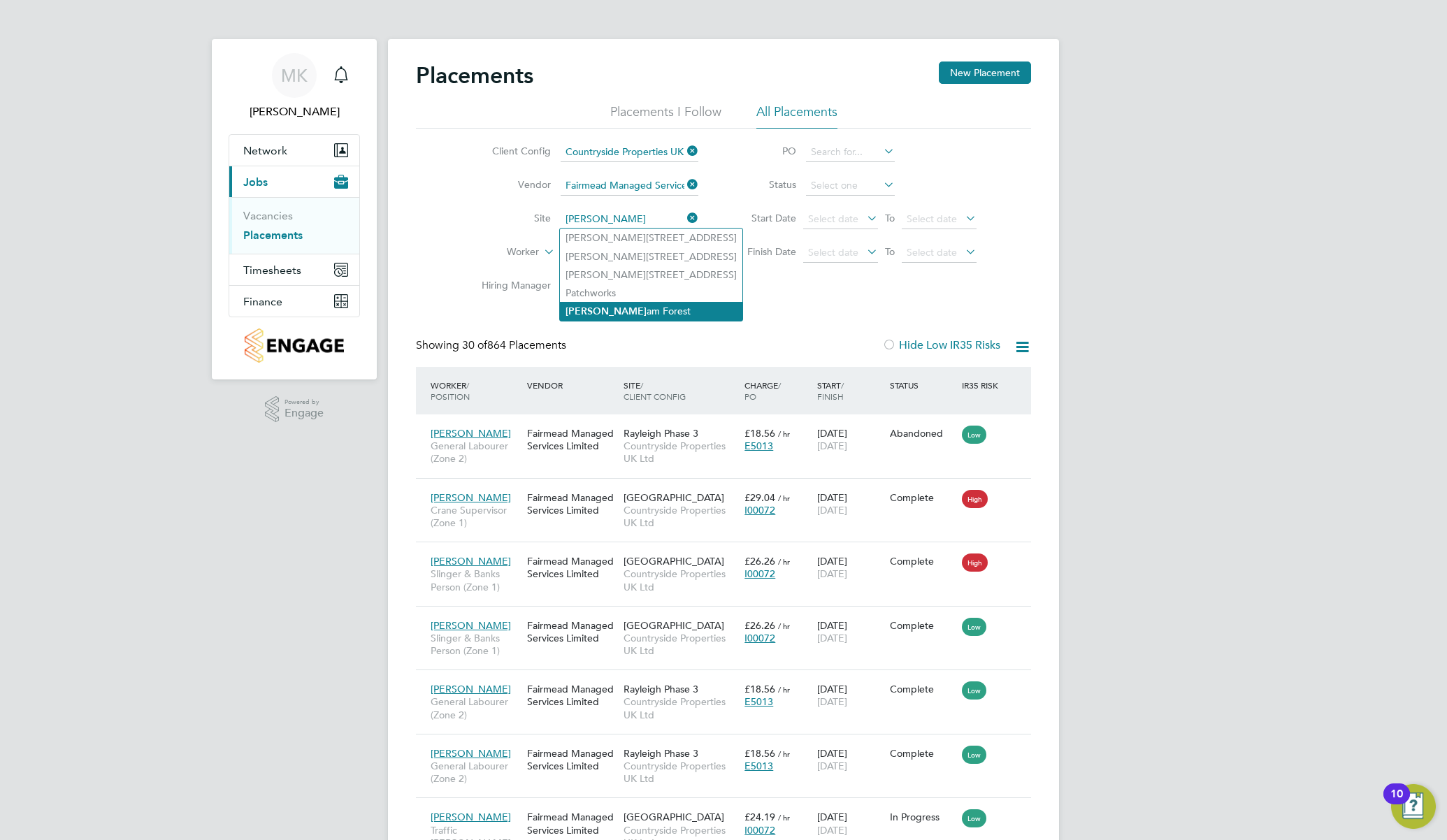
click at [603, 311] on li "Walth am Forest" at bounding box center [650, 311] width 182 height 19
type input "[GEOGRAPHIC_DATA]"
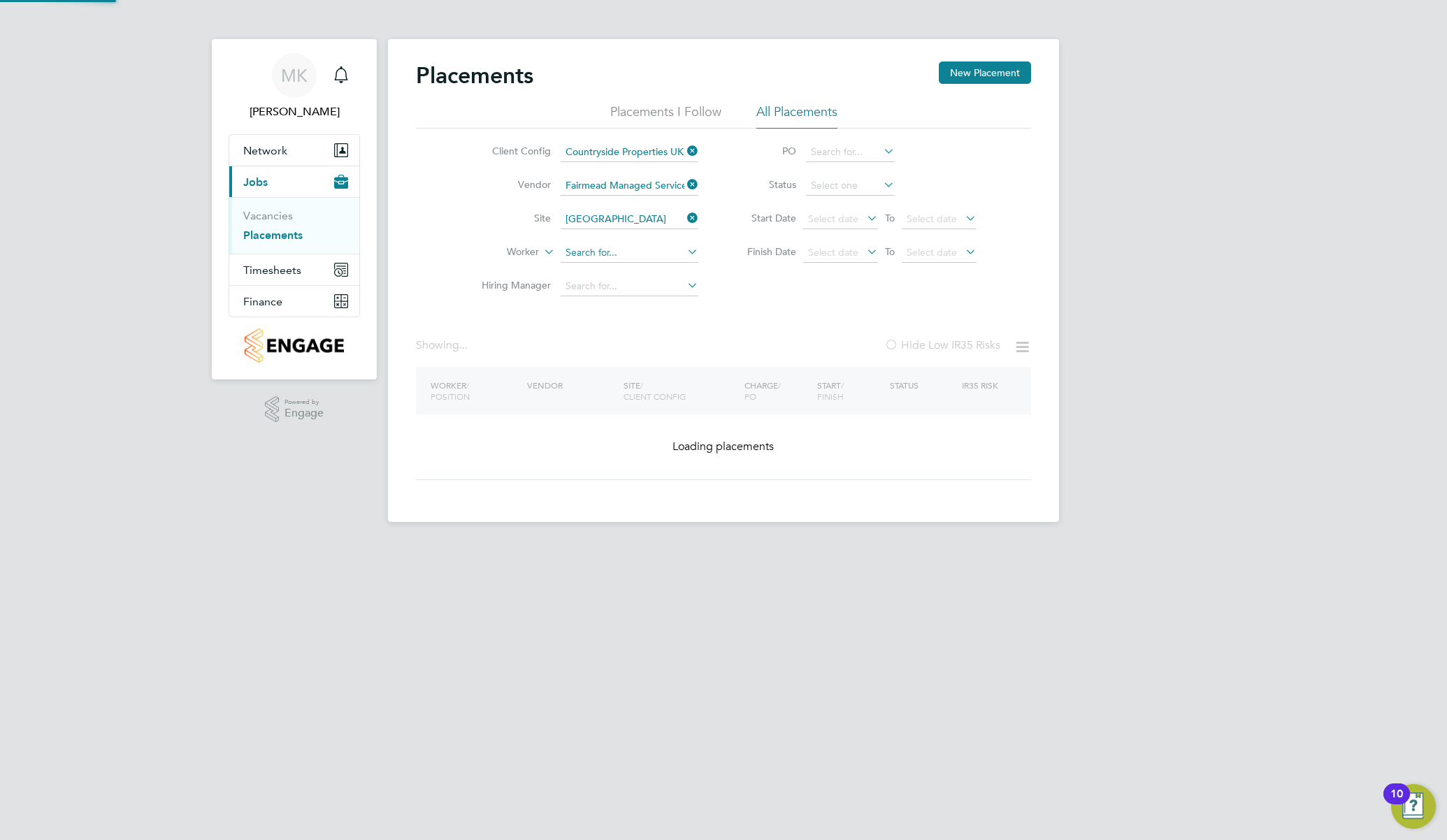
click at [587, 251] on input at bounding box center [629, 253] width 137 height 20
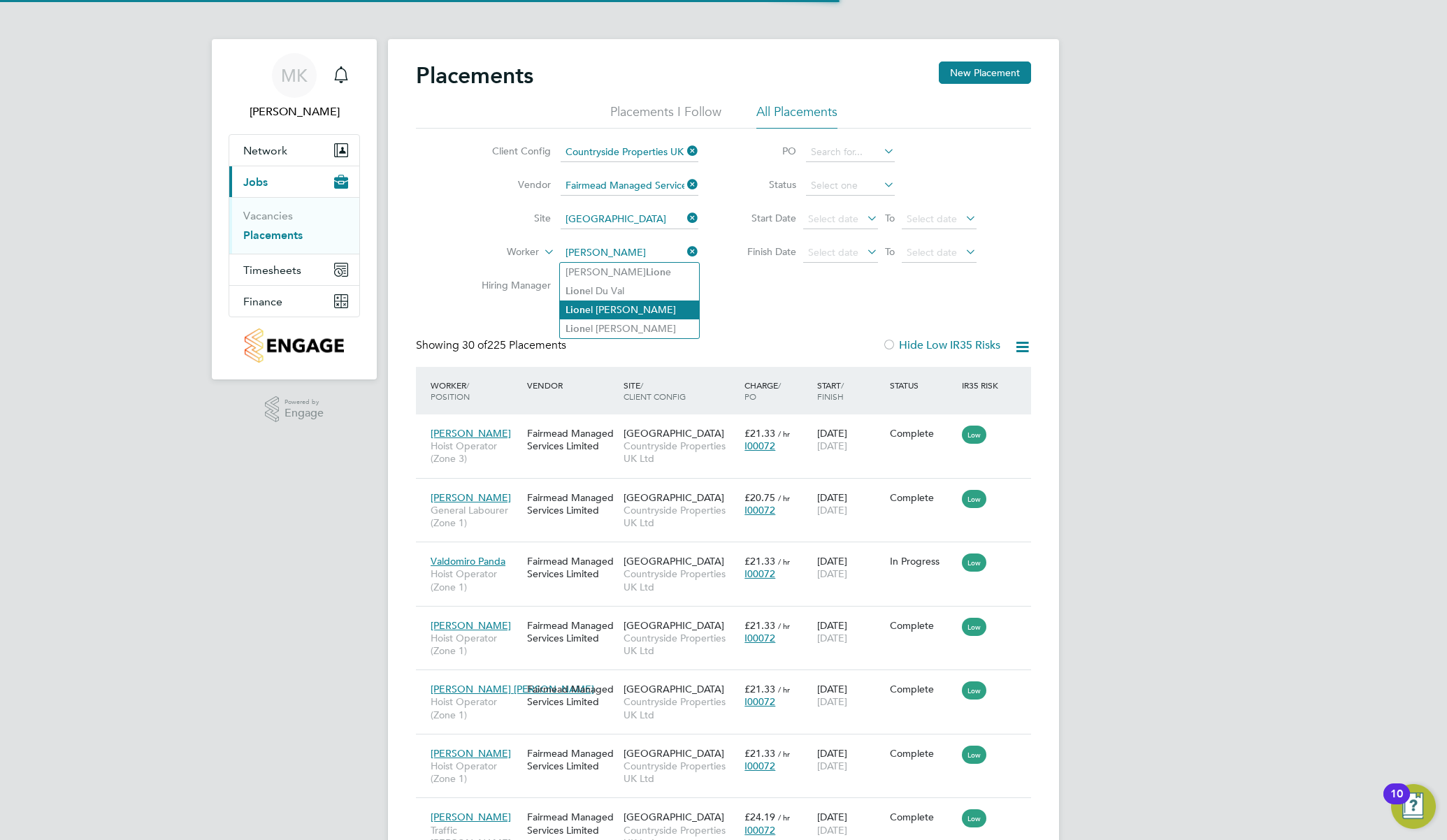
click at [604, 306] on li "Lion el Ross" at bounding box center [629, 310] width 139 height 19
type input "Lionel Ross"
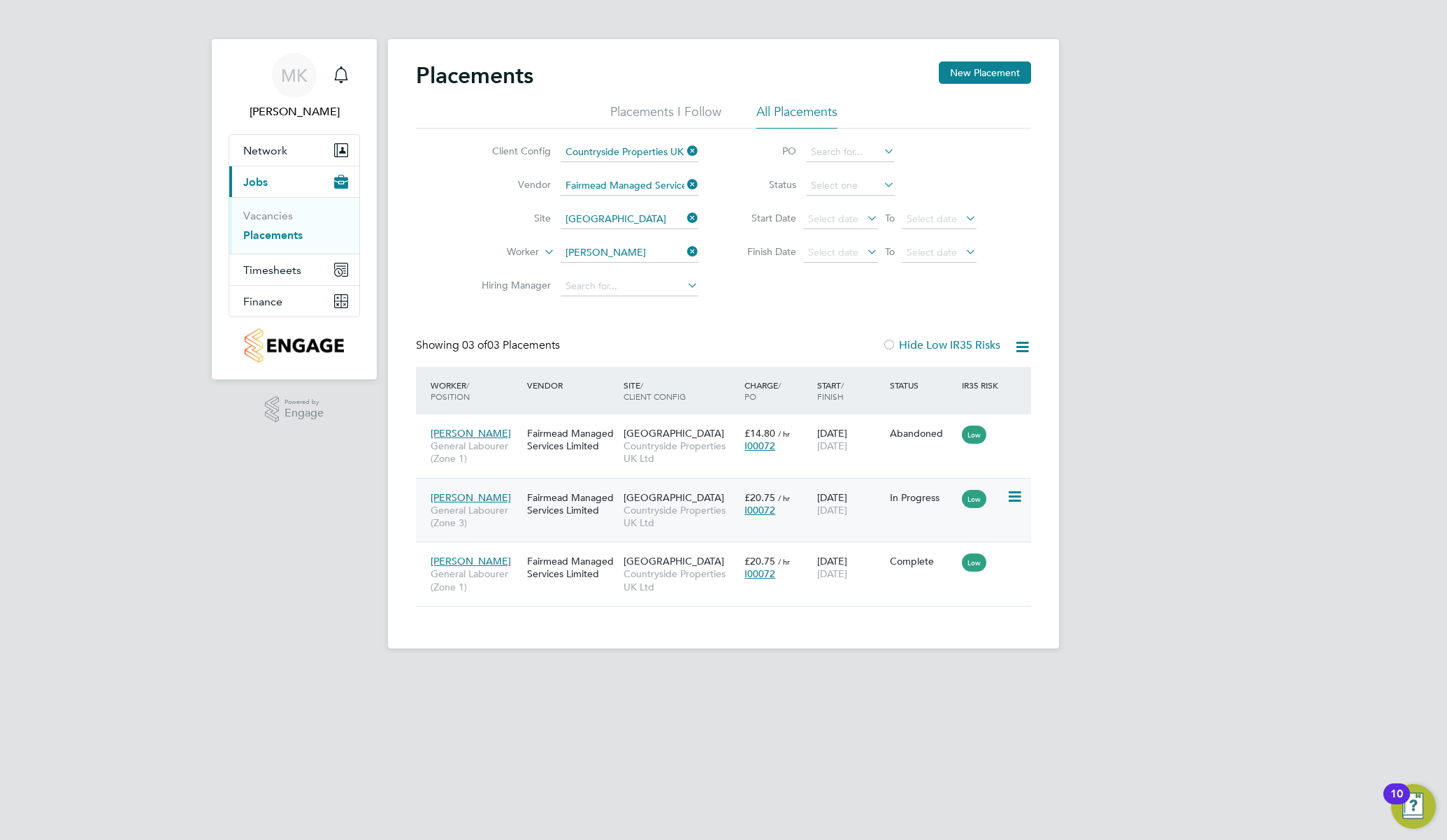
click at [1021, 497] on icon at bounding box center [1013, 497] width 14 height 17
click at [982, 554] on li "Replace Worker" at bounding box center [971, 557] width 99 height 20
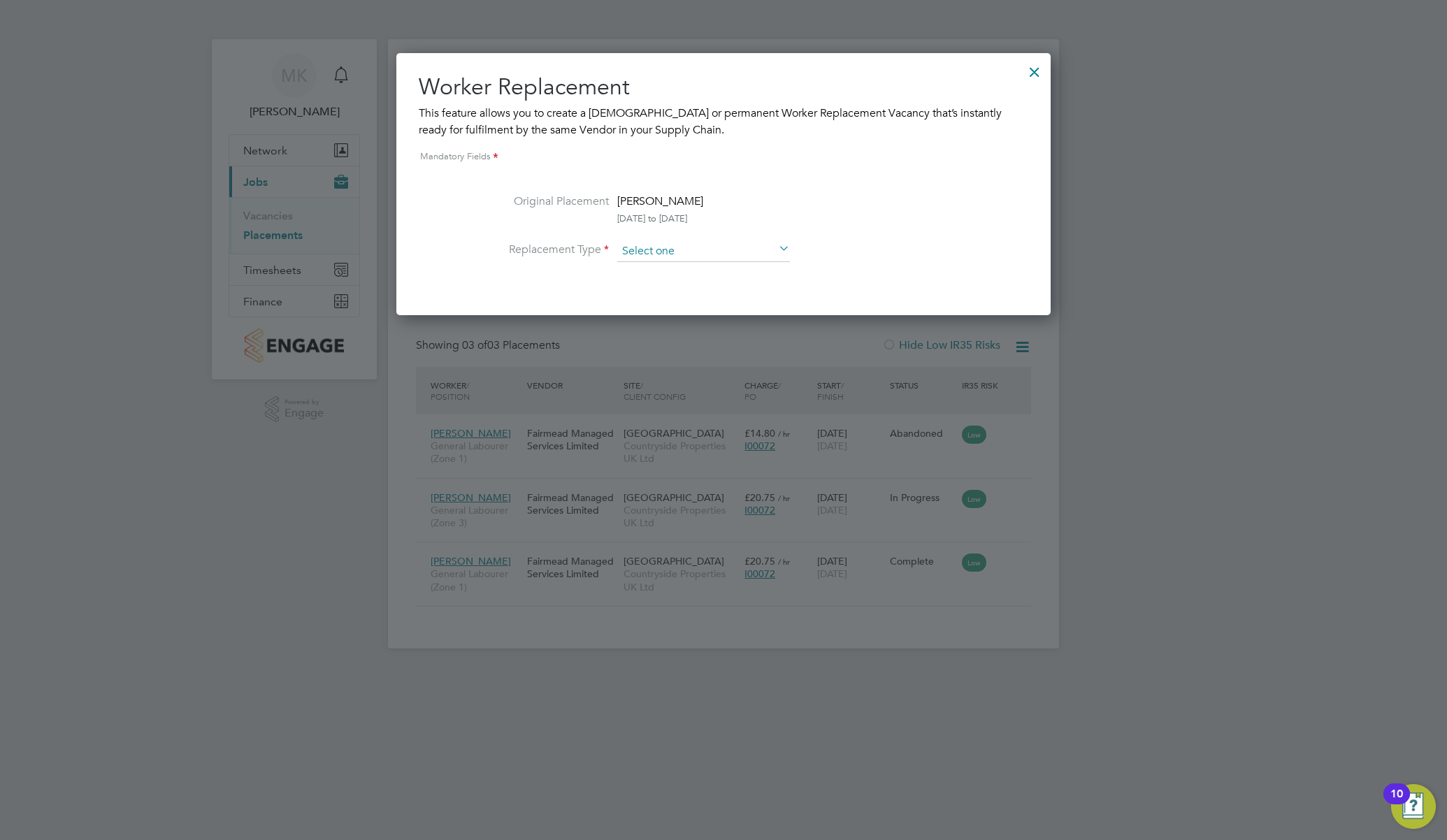
click at [672, 259] on input at bounding box center [703, 251] width 172 height 21
click at [694, 269] on li "Temporary" at bounding box center [703, 271] width 174 height 18
type input "Temporary"
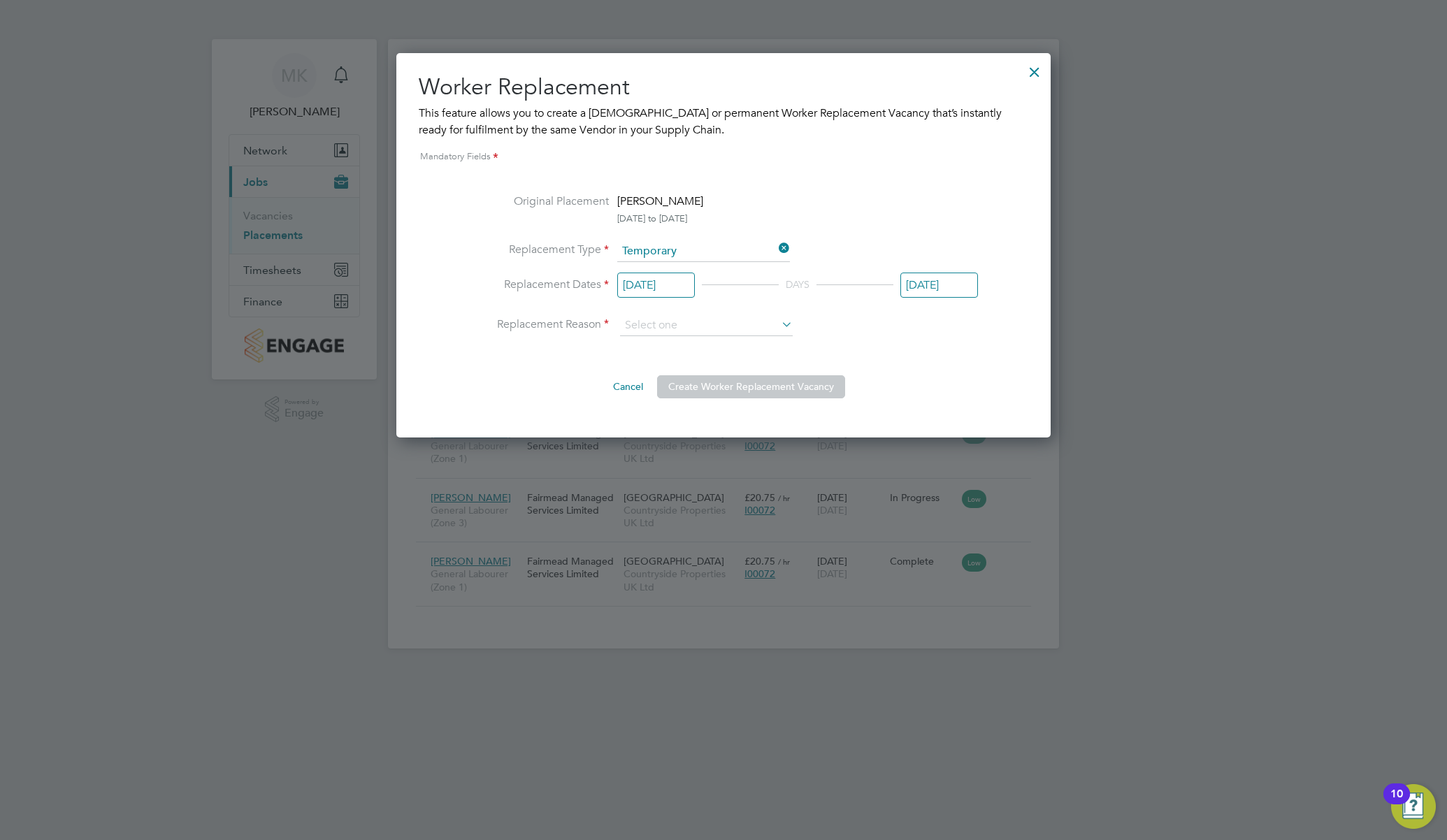
click at [651, 290] on input "30 Apr 2025" at bounding box center [655, 285] width 77 height 26
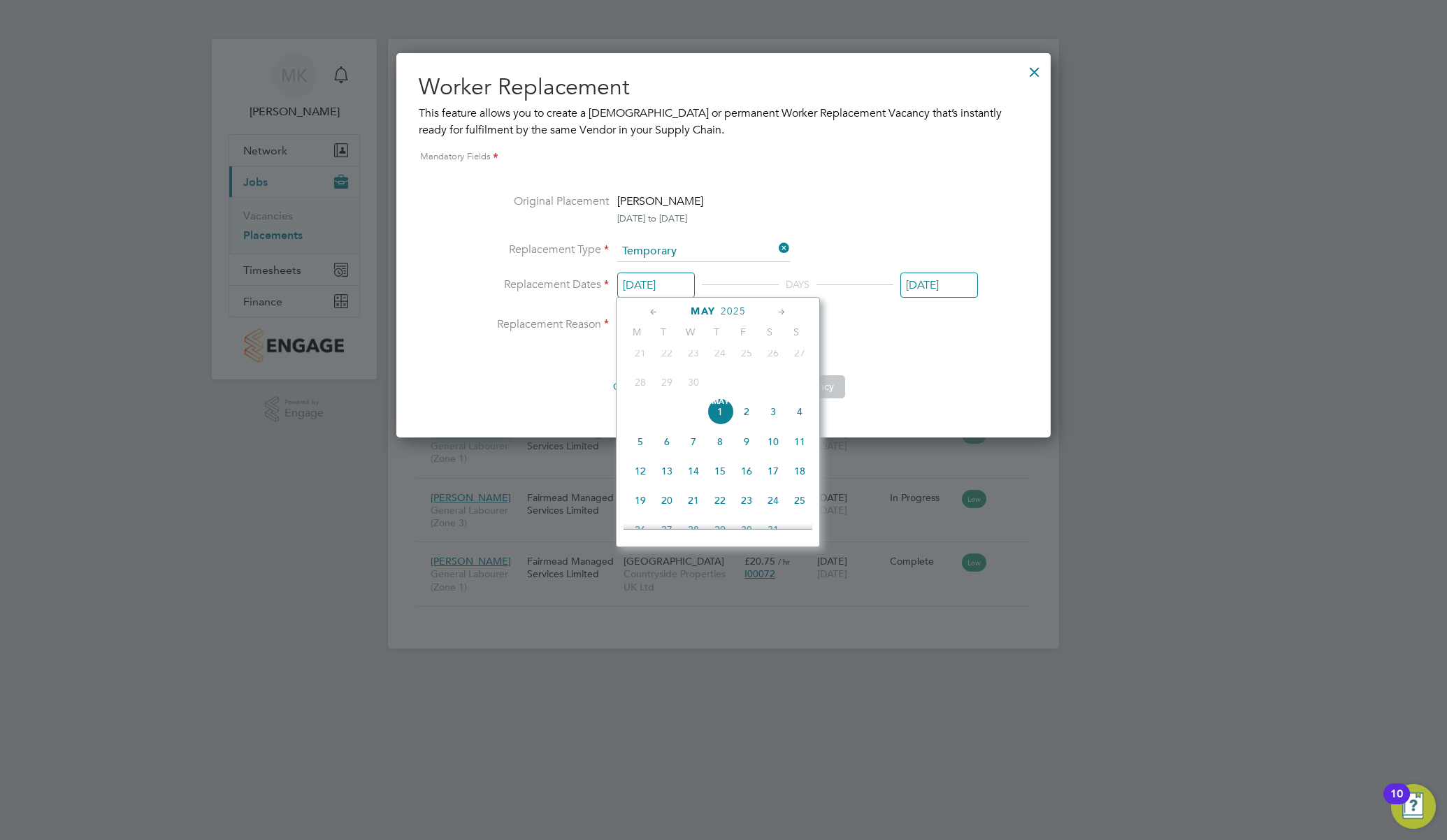
click at [777, 309] on icon at bounding box center [782, 312] width 13 height 15
click at [779, 311] on icon at bounding box center [782, 312] width 13 height 15
click at [667, 472] on span "26" at bounding box center [667, 460] width 27 height 27
type input "26 Aug 2025"
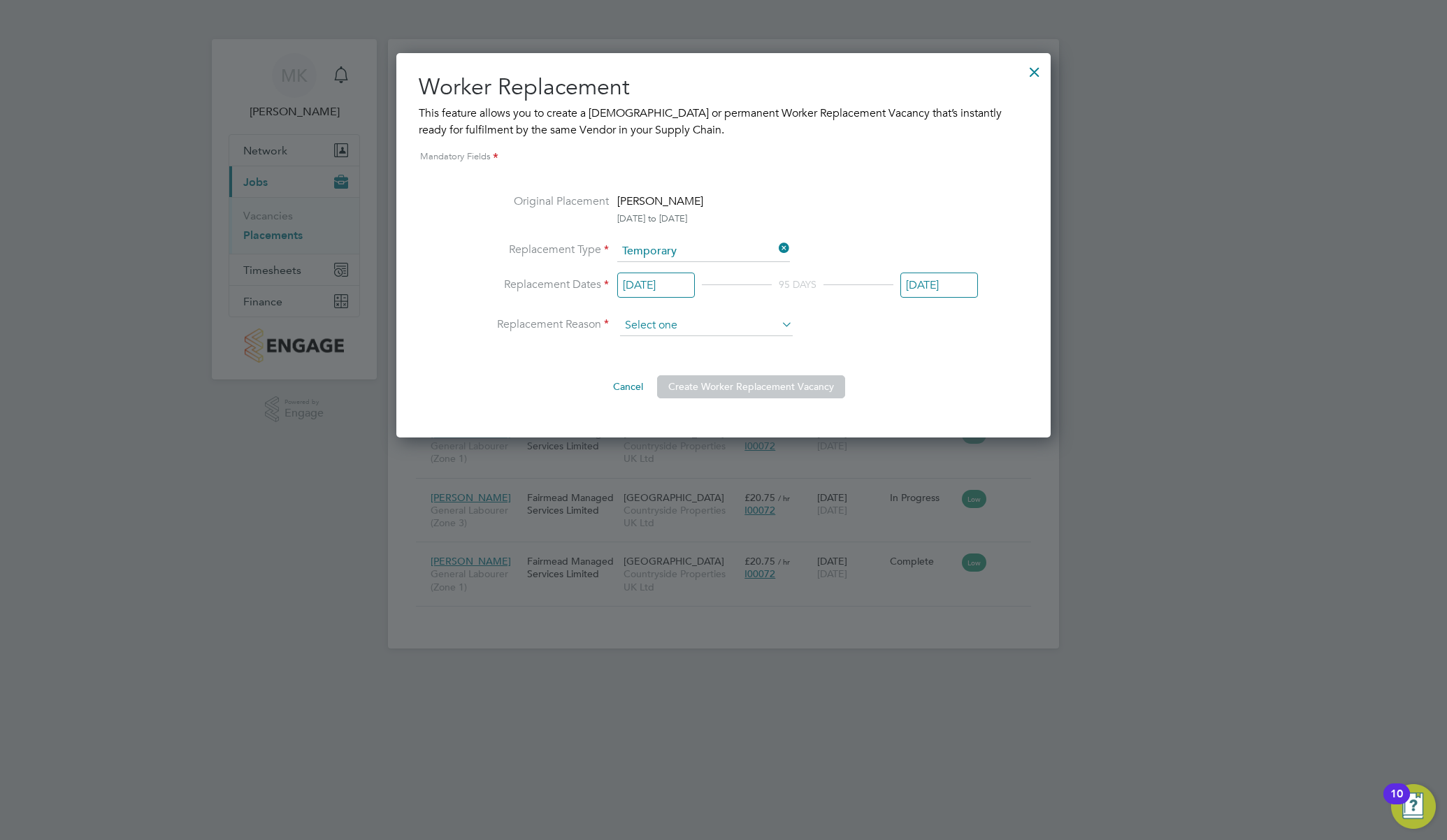
click at [729, 325] on input at bounding box center [706, 326] width 172 height 21
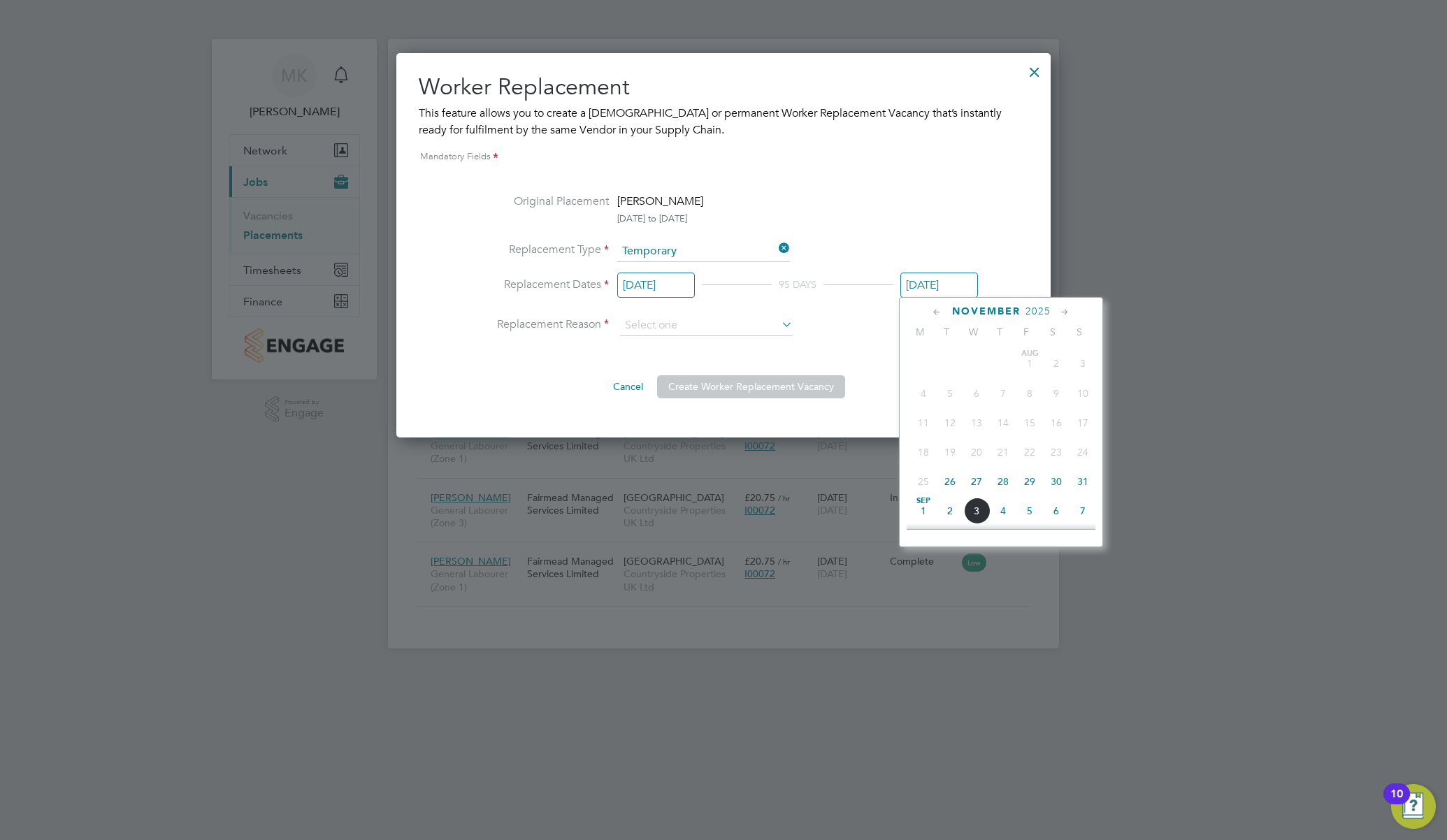
click at [940, 295] on input "[DATE]" at bounding box center [938, 285] width 77 height 26
click at [867, 308] on li "Replacement Dates 26 Aug 2025 95 DAYS 28 Nov 2025" at bounding box center [723, 296] width 509 height 40
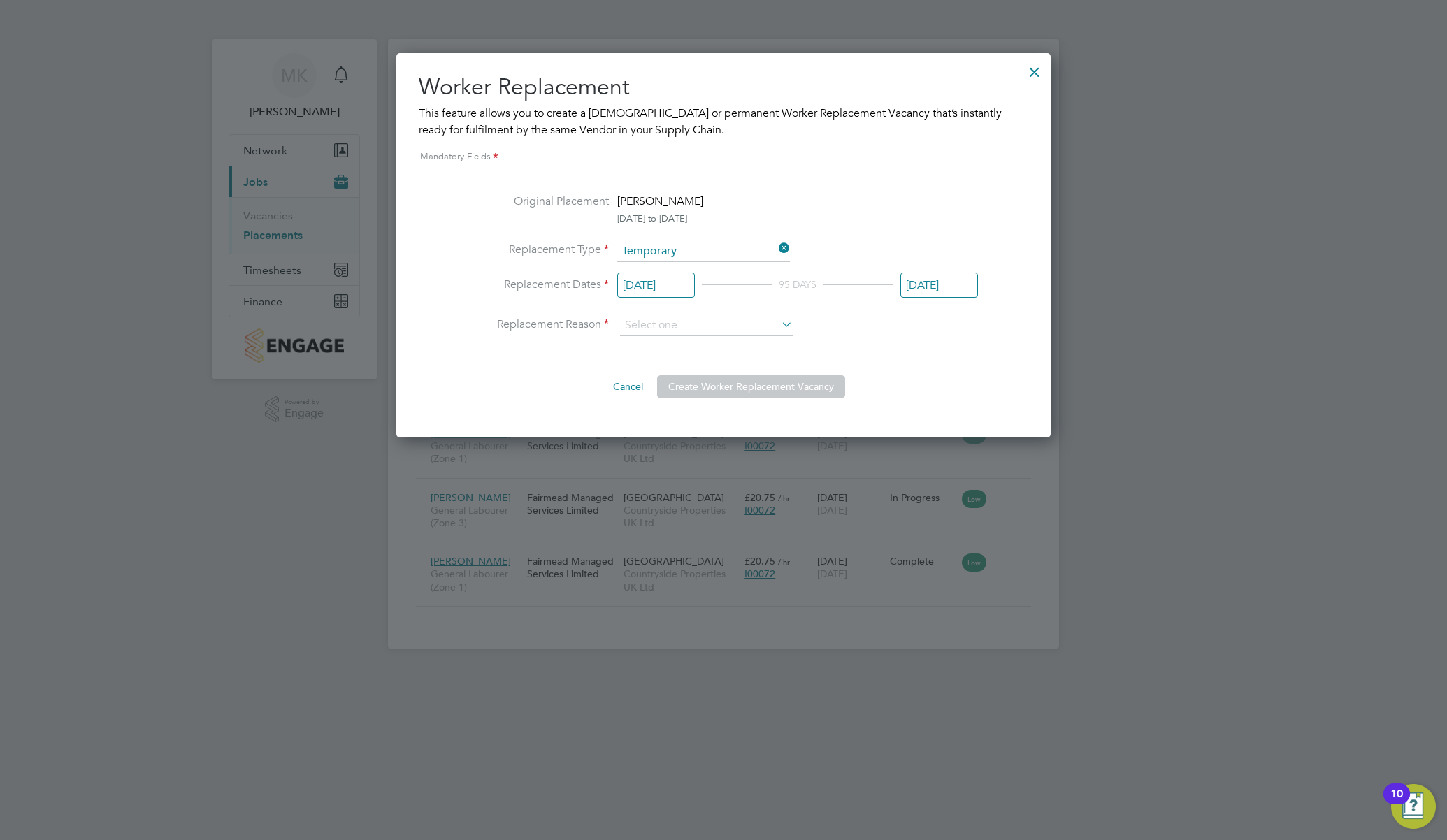
click at [952, 285] on input "[DATE]" at bounding box center [938, 285] width 77 height 26
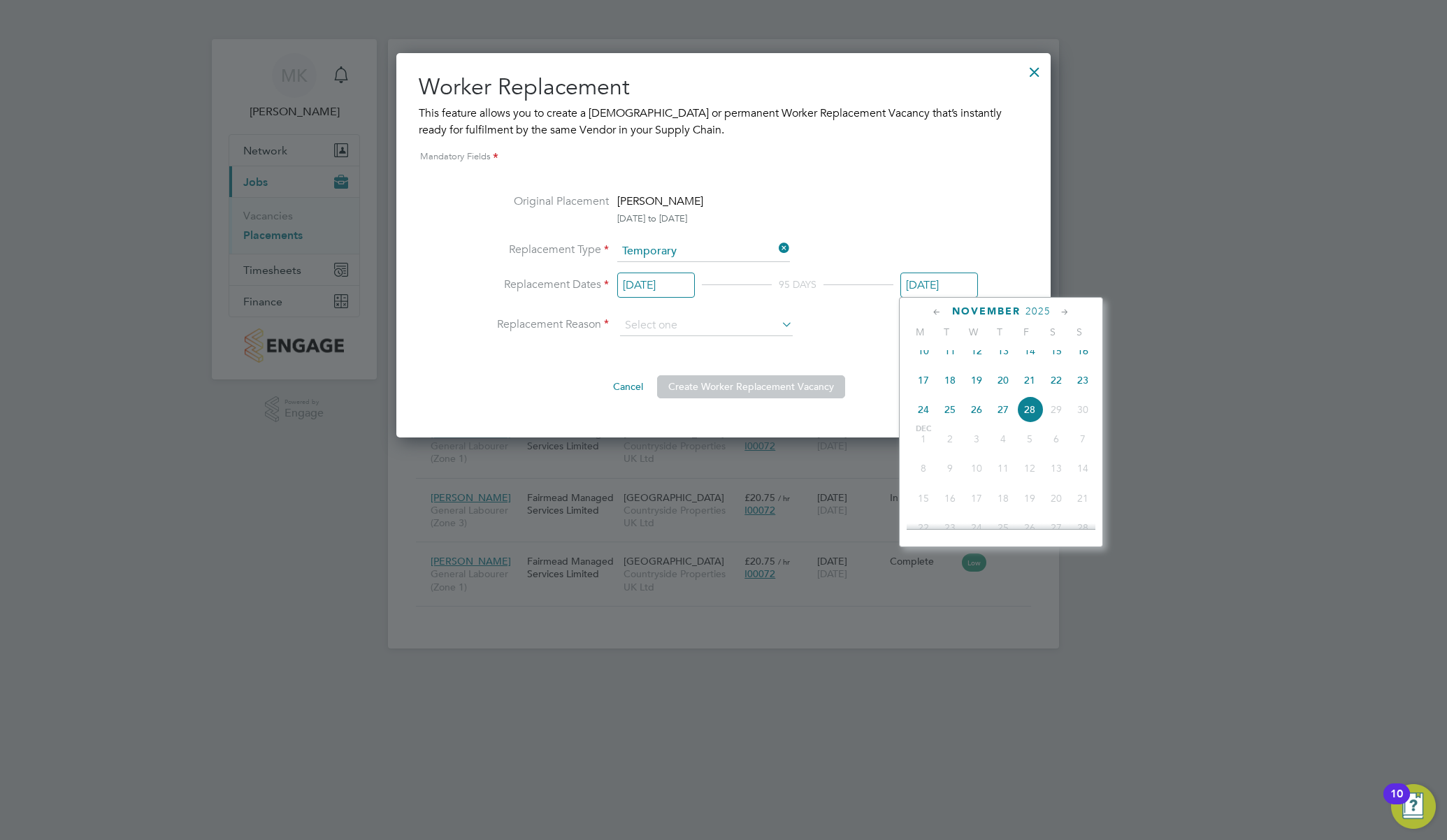
click at [935, 311] on icon at bounding box center [937, 312] width 13 height 15
click at [1027, 485] on span "29" at bounding box center [1030, 481] width 27 height 27
type input "29 Aug 2025"
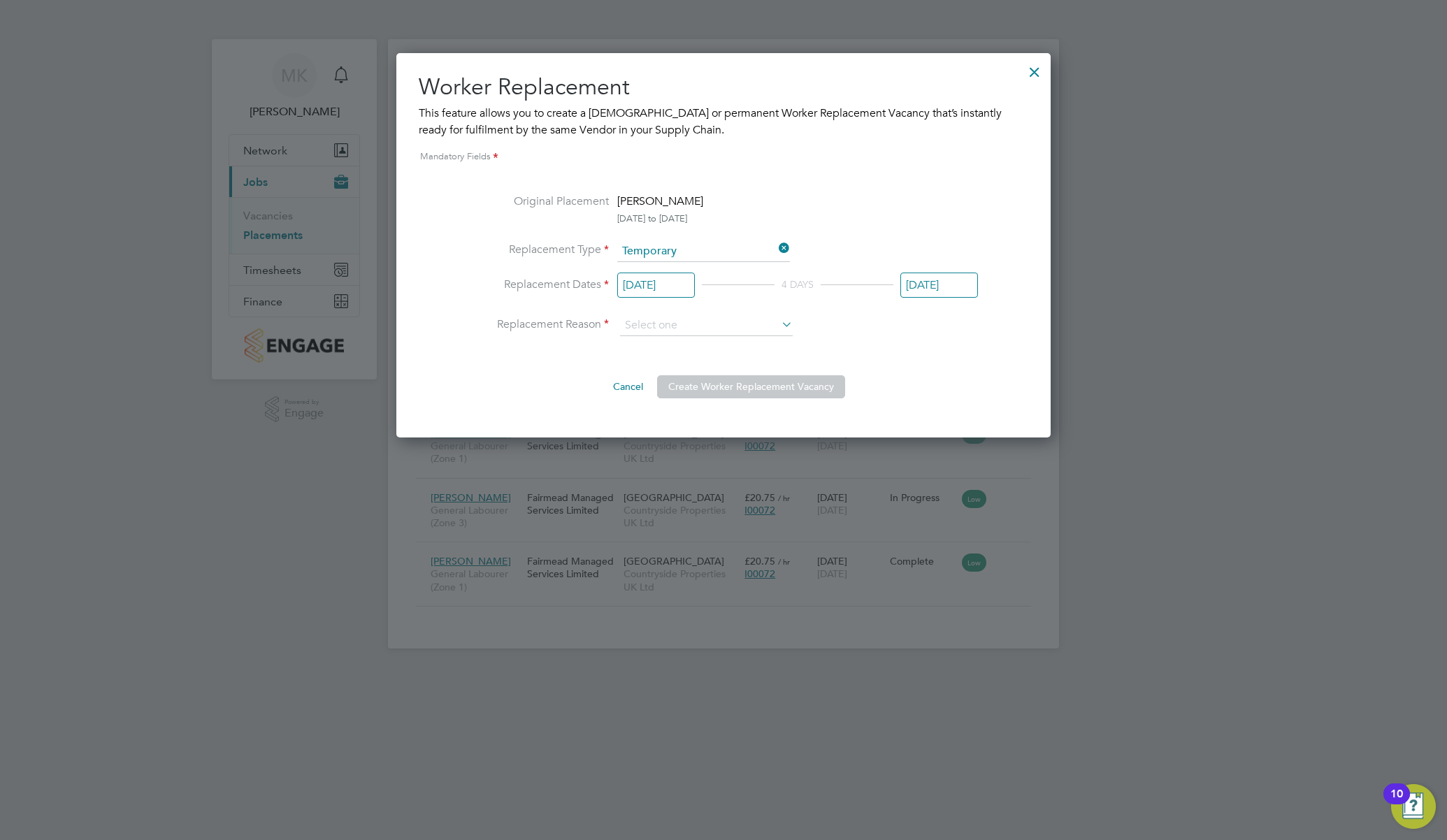
click at [922, 377] on div "Cancel Create Worker Replacement Vacancy" at bounding box center [723, 380] width 509 height 33
click at [714, 325] on input at bounding box center [706, 326] width 172 height 21
click at [679, 365] on li "Holiday" at bounding box center [706, 364] width 174 height 18
type input "Holiday"
click at [737, 385] on button "Create Worker Replacement Vacancy" at bounding box center [751, 386] width 188 height 22
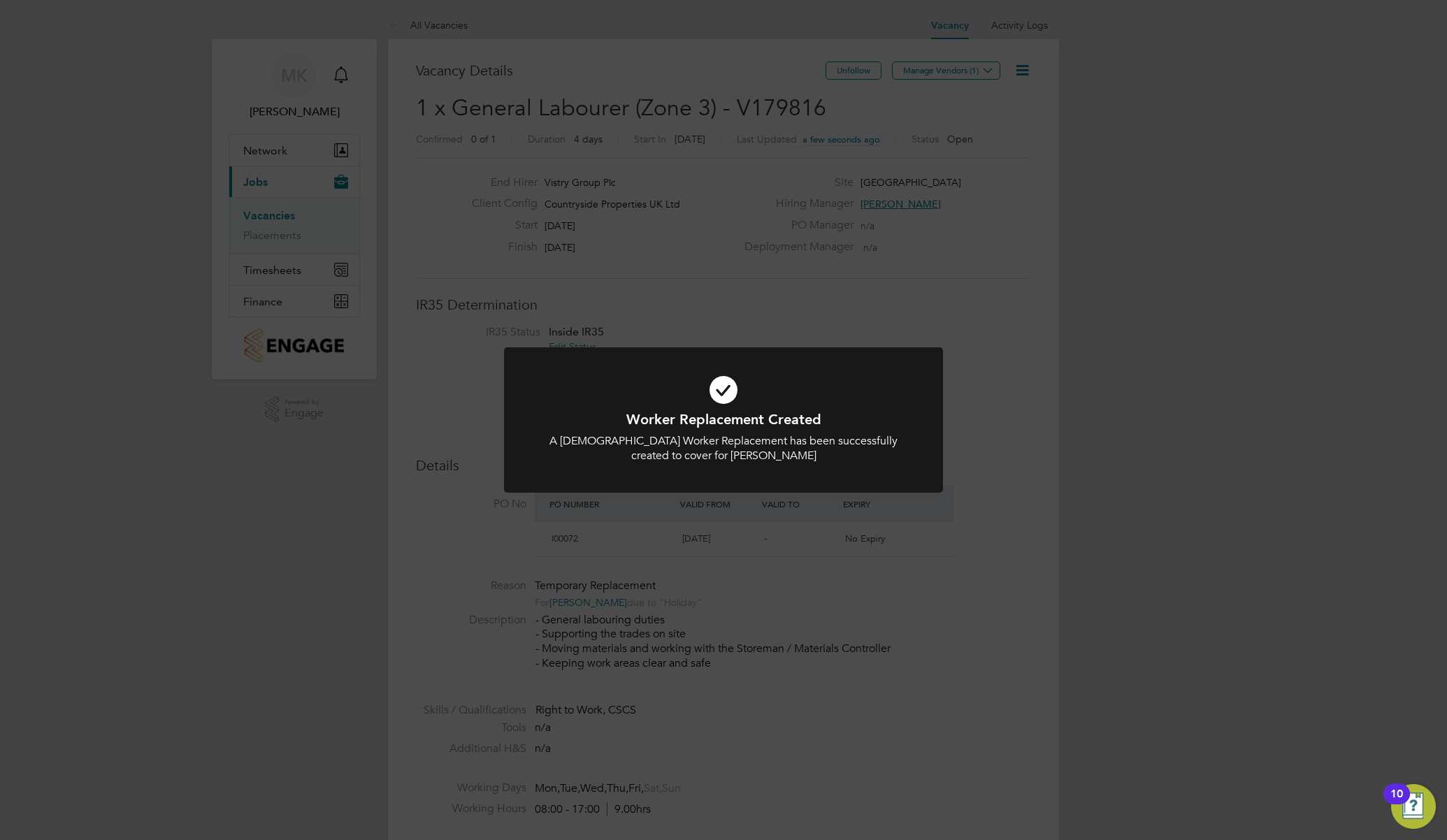
click at [1002, 402] on div "Worker Replacement Created A Temporary Worker Replacement has been successfully…" at bounding box center [724, 420] width 1447 height 840
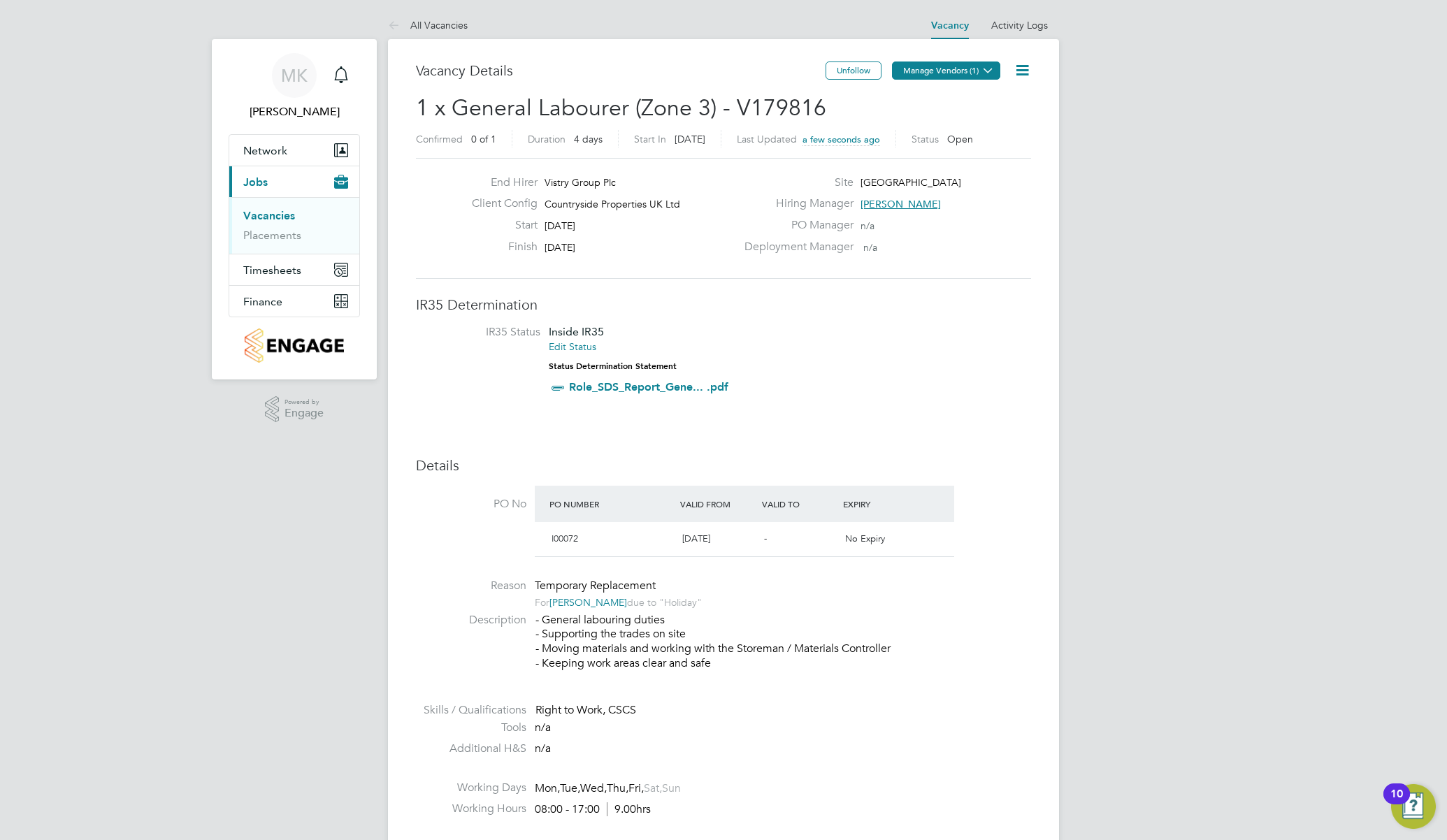
click at [966, 62] on button "Manage Vendors (1)" at bounding box center [946, 71] width 108 height 18
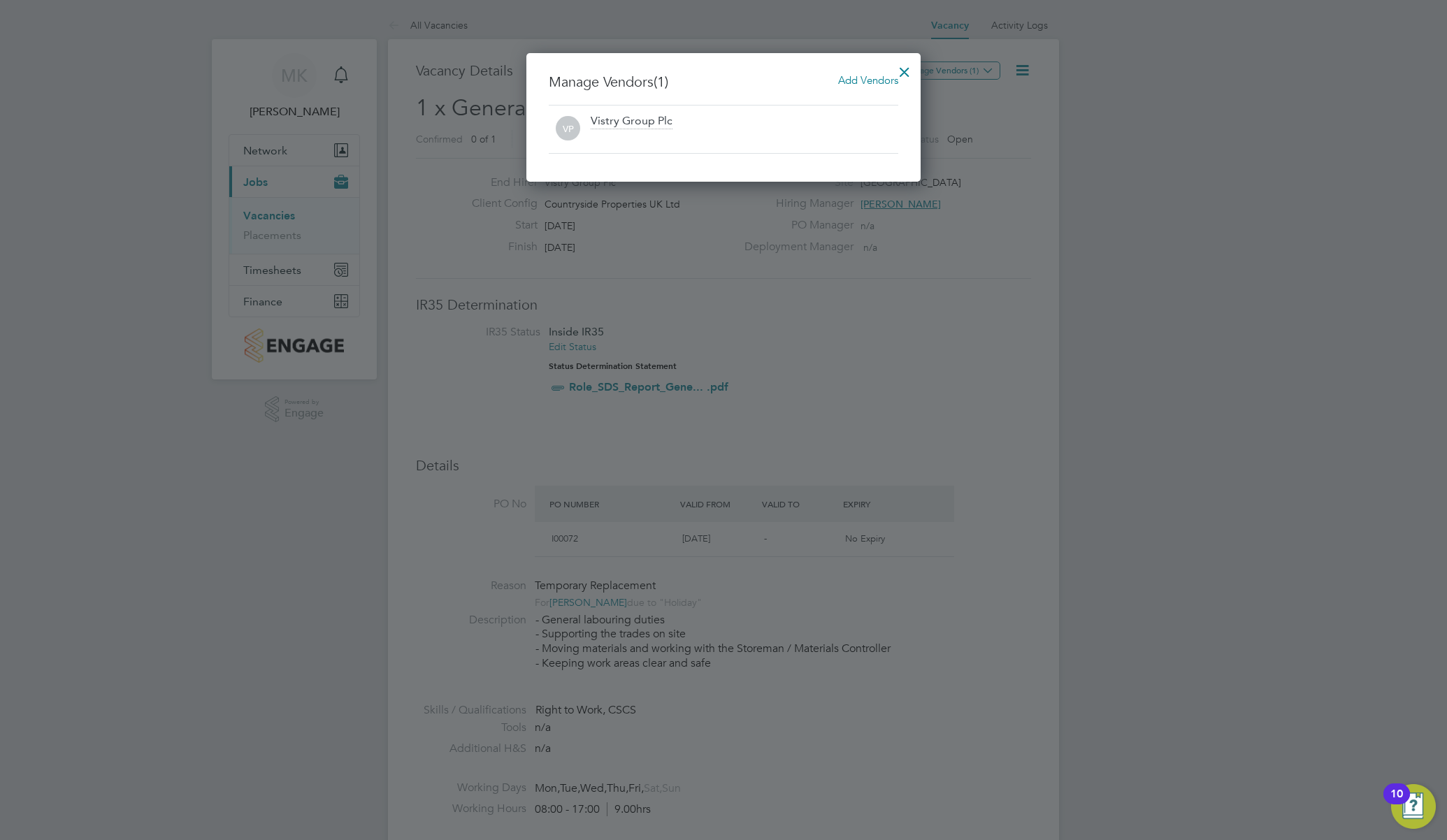
click at [855, 82] on span "Add Vendors" at bounding box center [868, 80] width 60 height 13
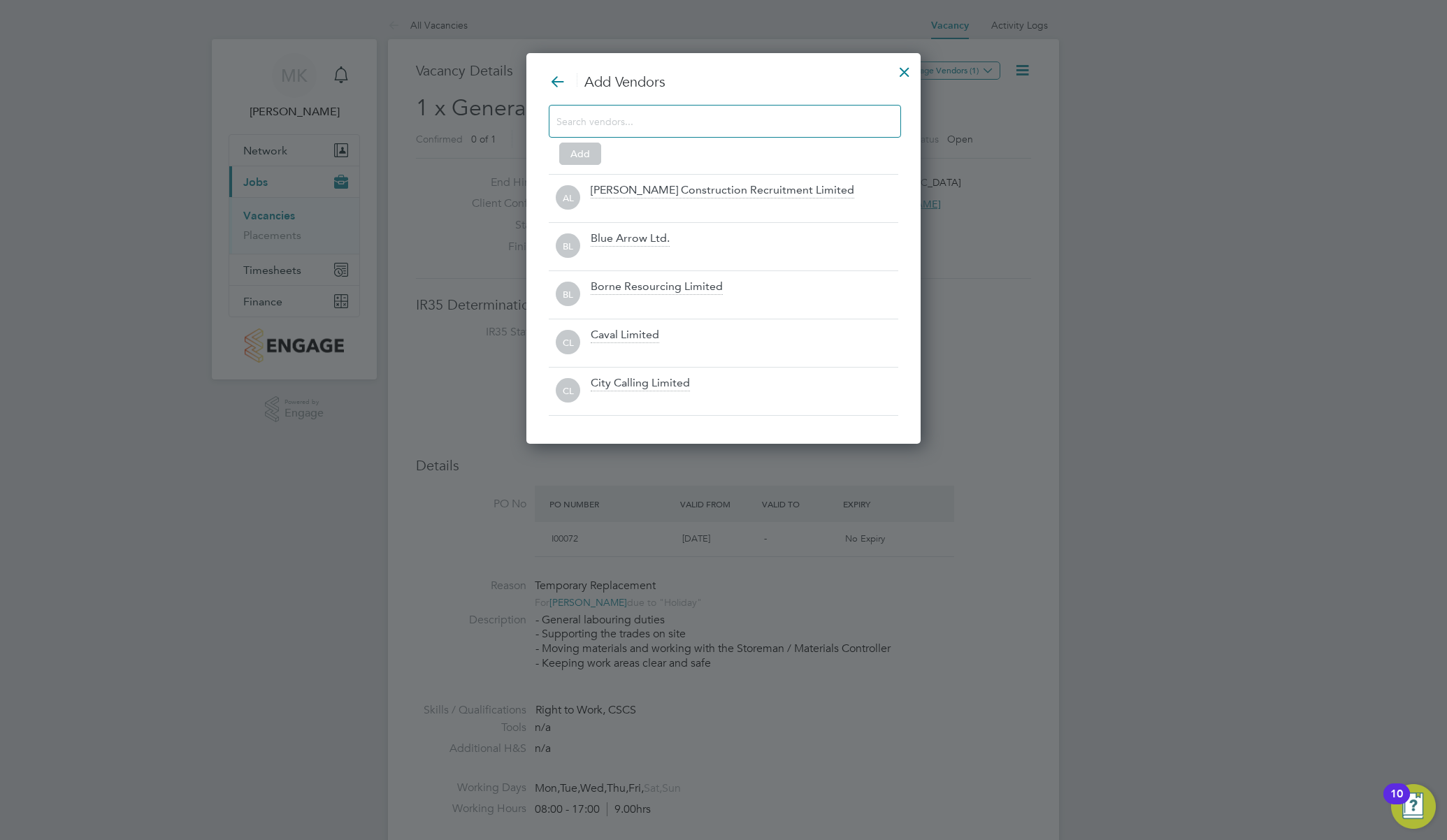
click at [719, 128] on input at bounding box center [714, 121] width 315 height 18
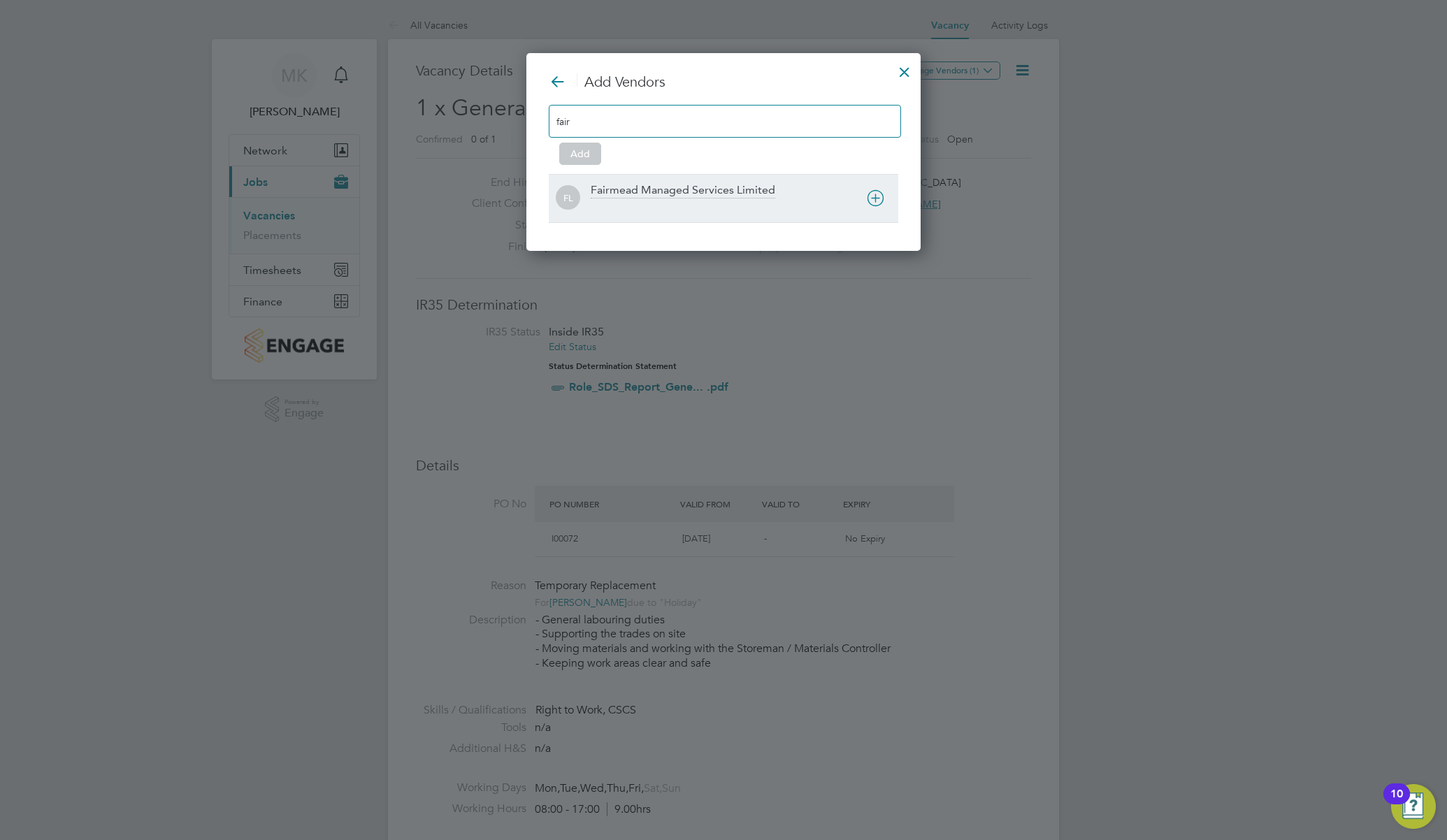
type input "fair"
click at [719, 186] on div "Fairmead Managed Services Limited" at bounding box center [683, 191] width 185 height 15
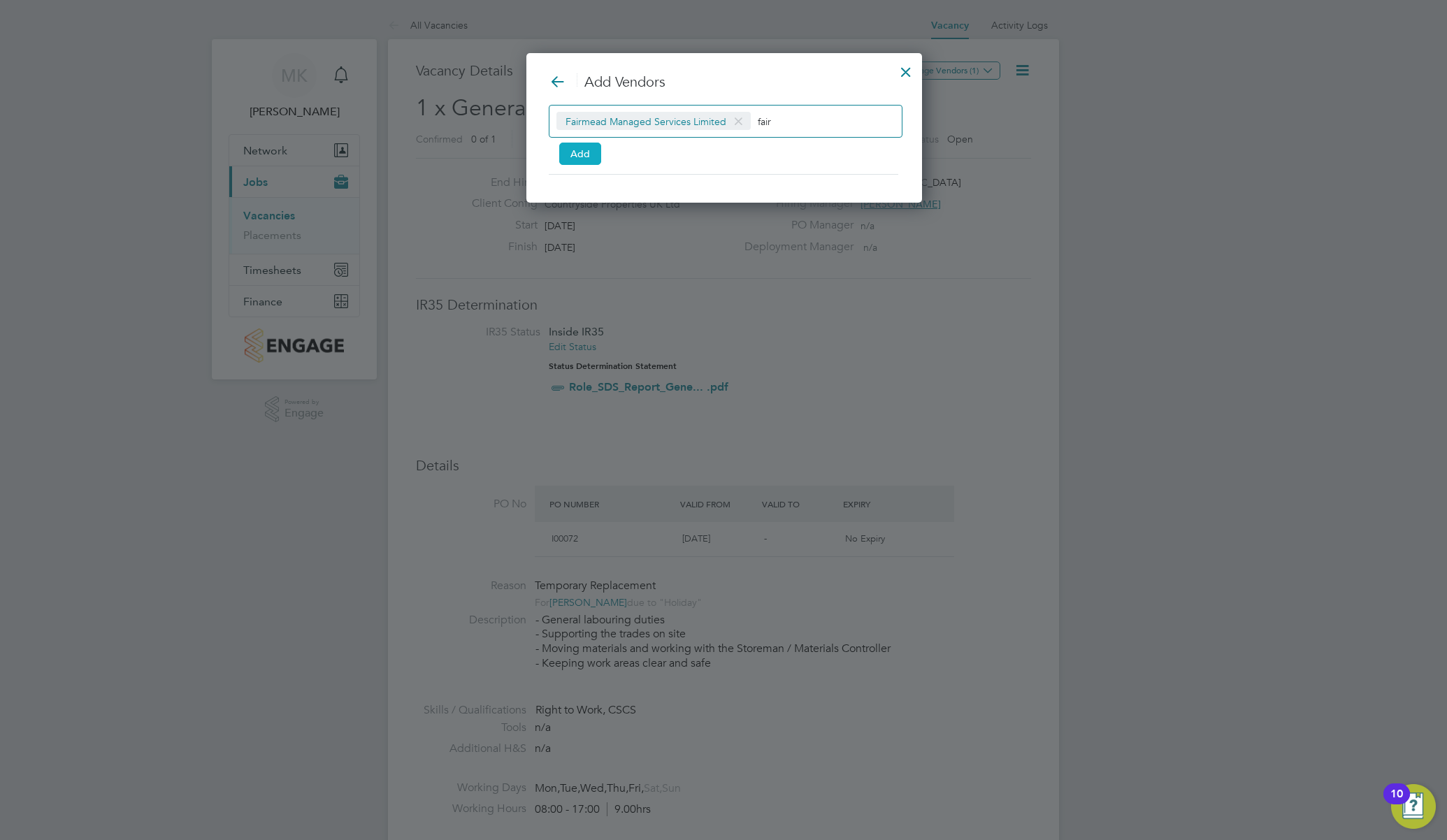
click at [574, 155] on button "Add" at bounding box center [580, 153] width 42 height 22
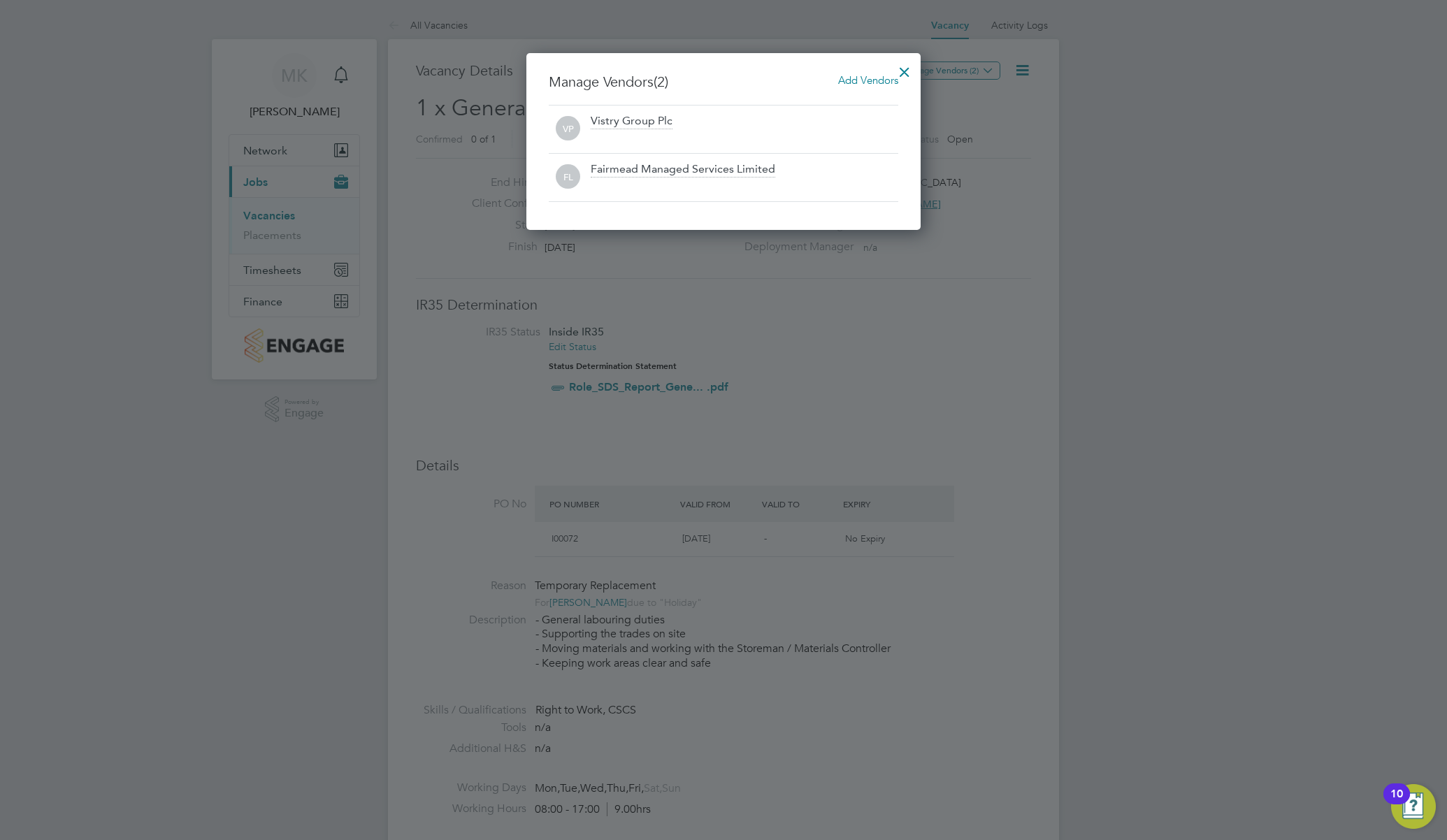
click at [905, 67] on div at bounding box center [904, 68] width 25 height 25
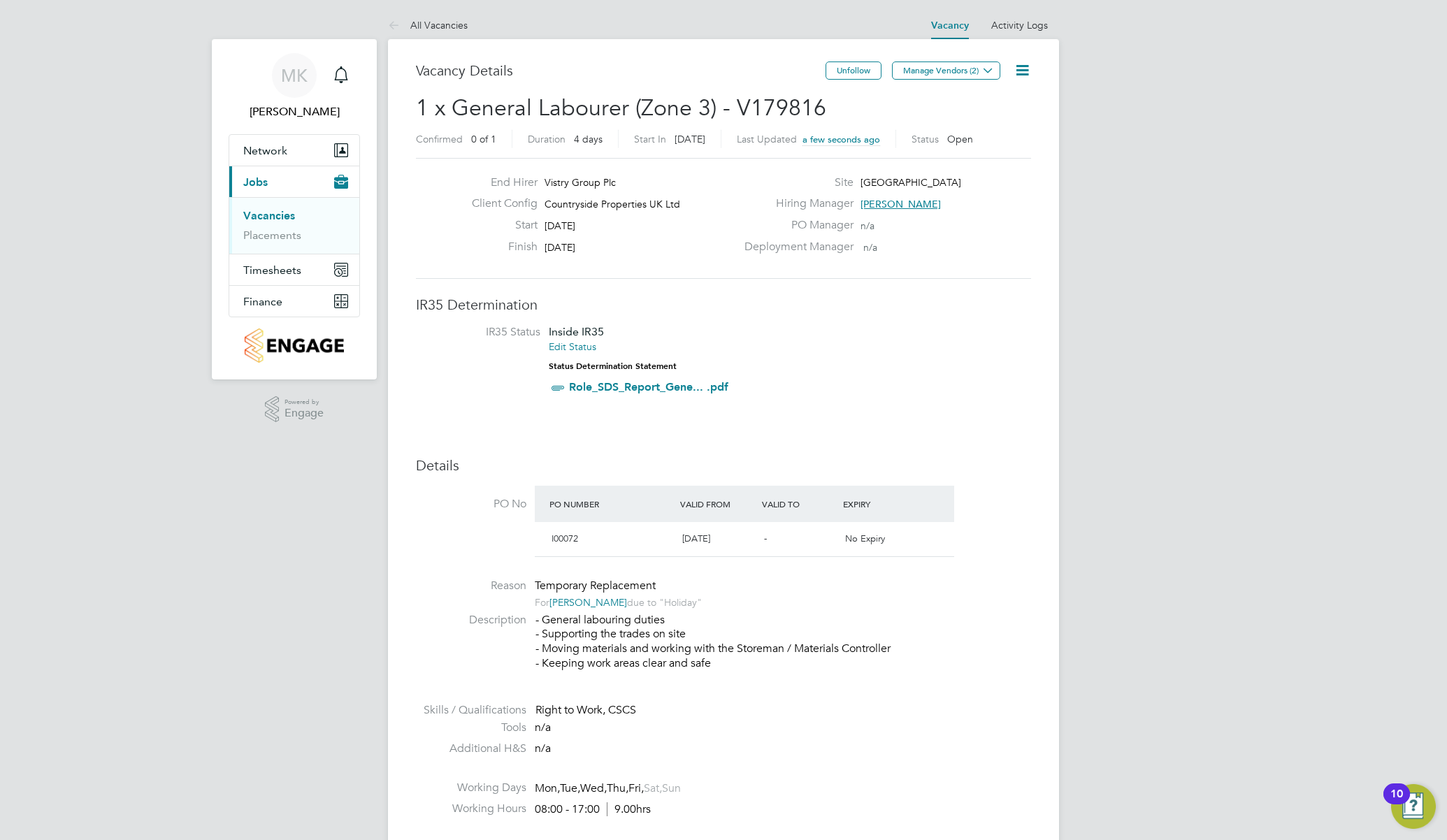
click at [964, 261] on div "End Hirer Vistry Group Plc Client Config Countryside Properties UK Ltd Start 26…" at bounding box center [723, 218] width 615 height 121
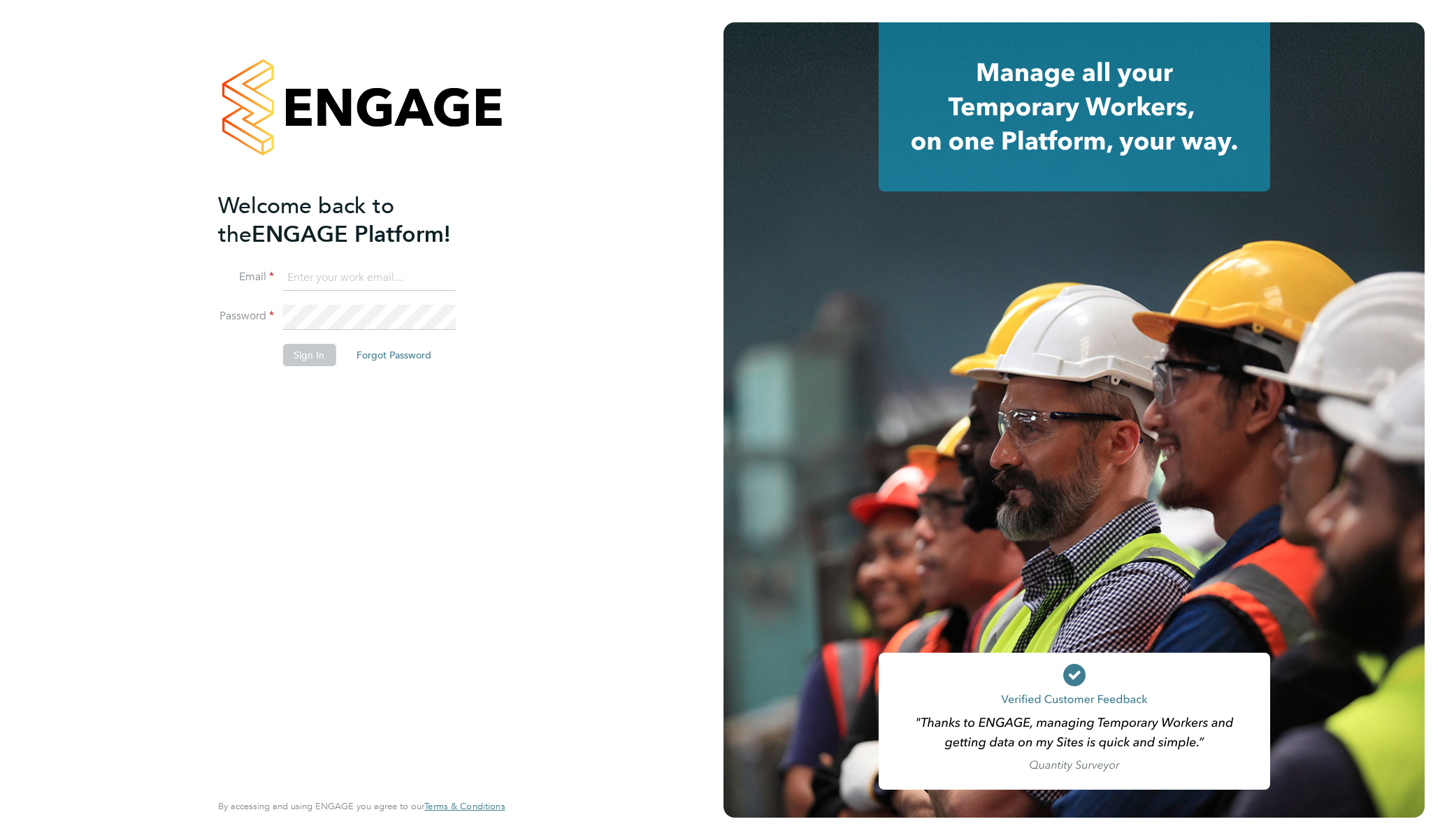
click at [326, 280] on input at bounding box center [368, 278] width 172 height 25
type input "mike.king@vistry.co.uk"
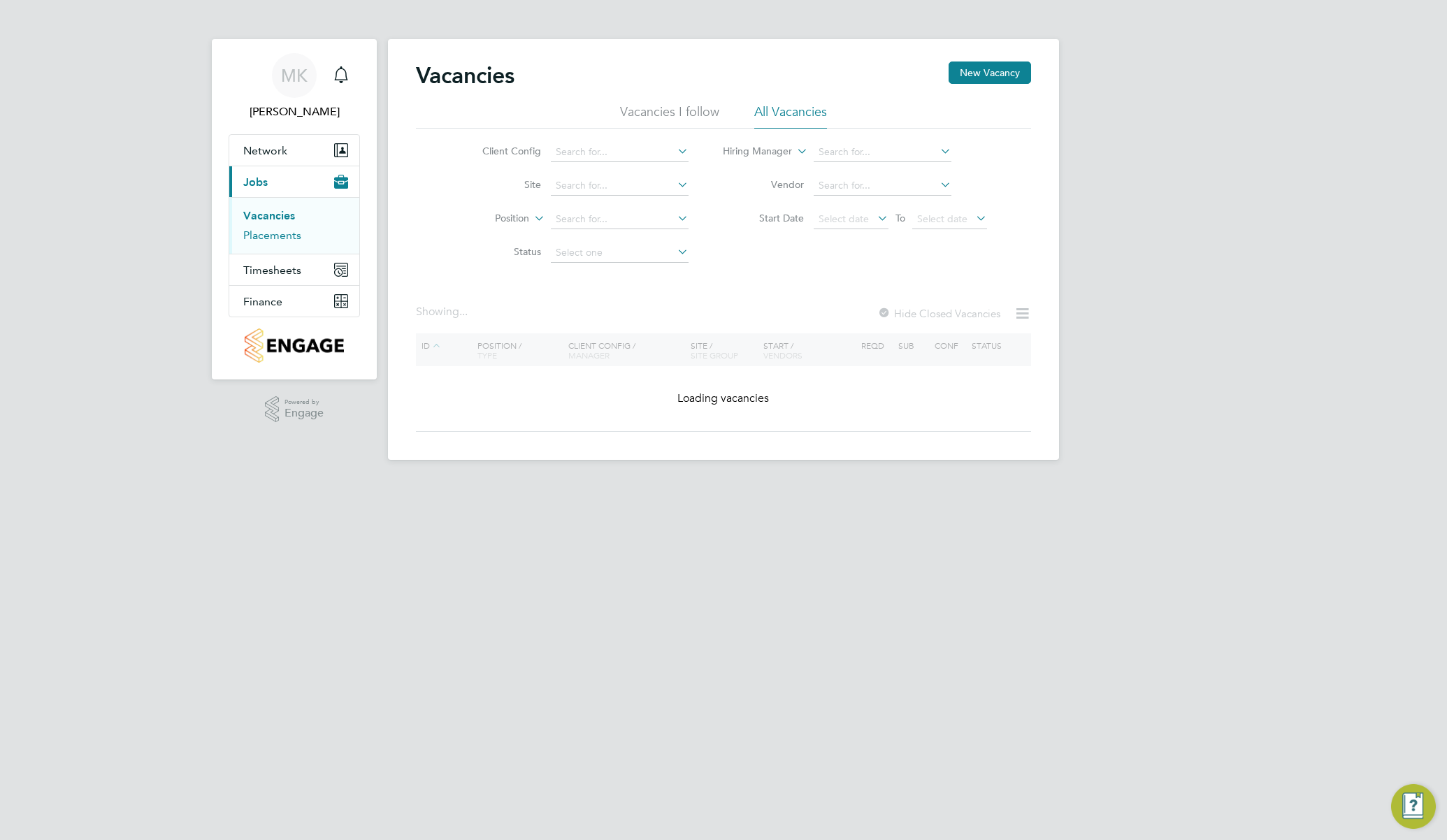
drag, startPoint x: 289, startPoint y: 234, endPoint x: 440, endPoint y: 234, distance: 151.0
click at [289, 234] on link "Placements" at bounding box center [272, 236] width 58 height 13
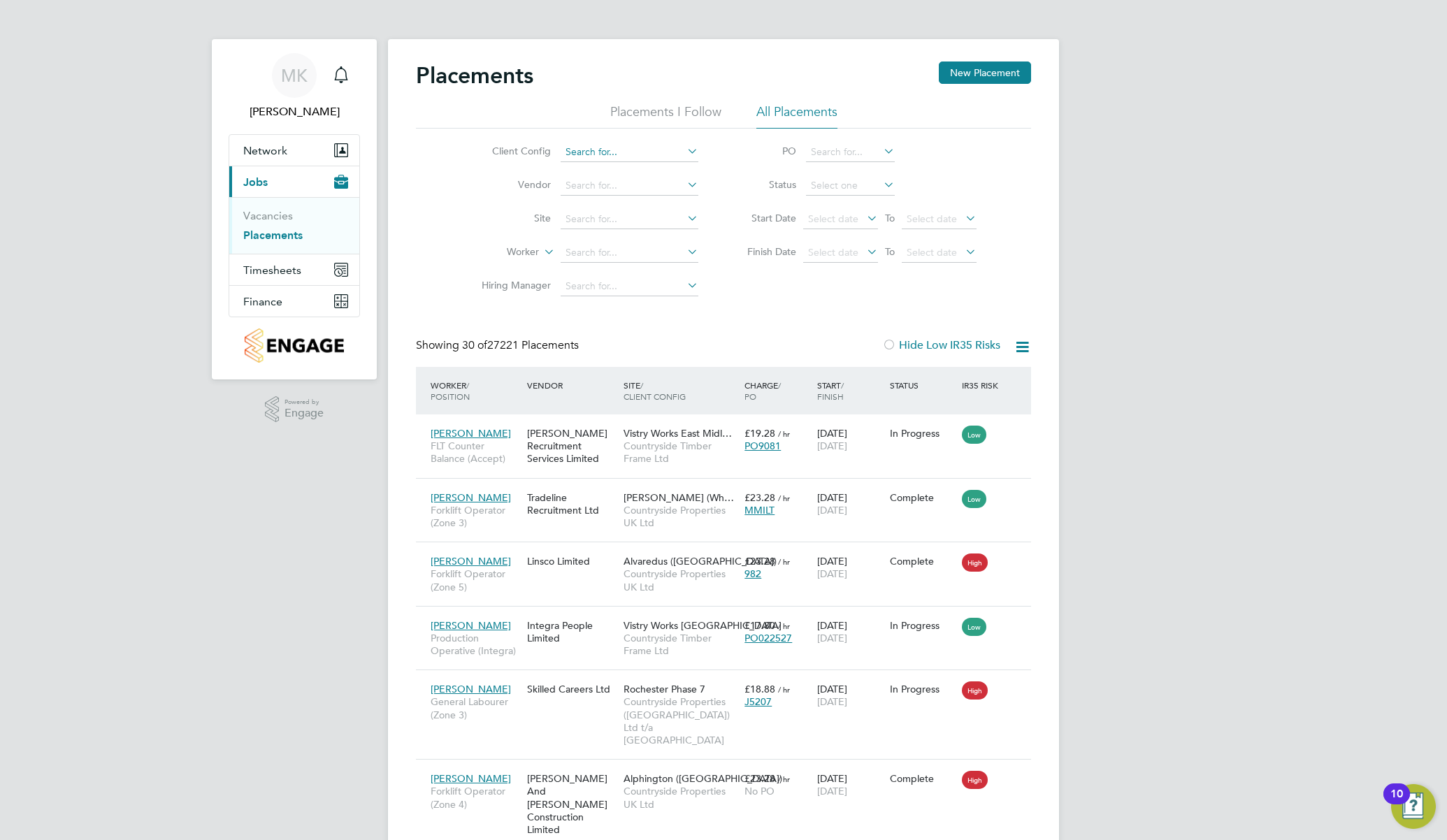
click at [606, 157] on input at bounding box center [629, 152] width 137 height 20
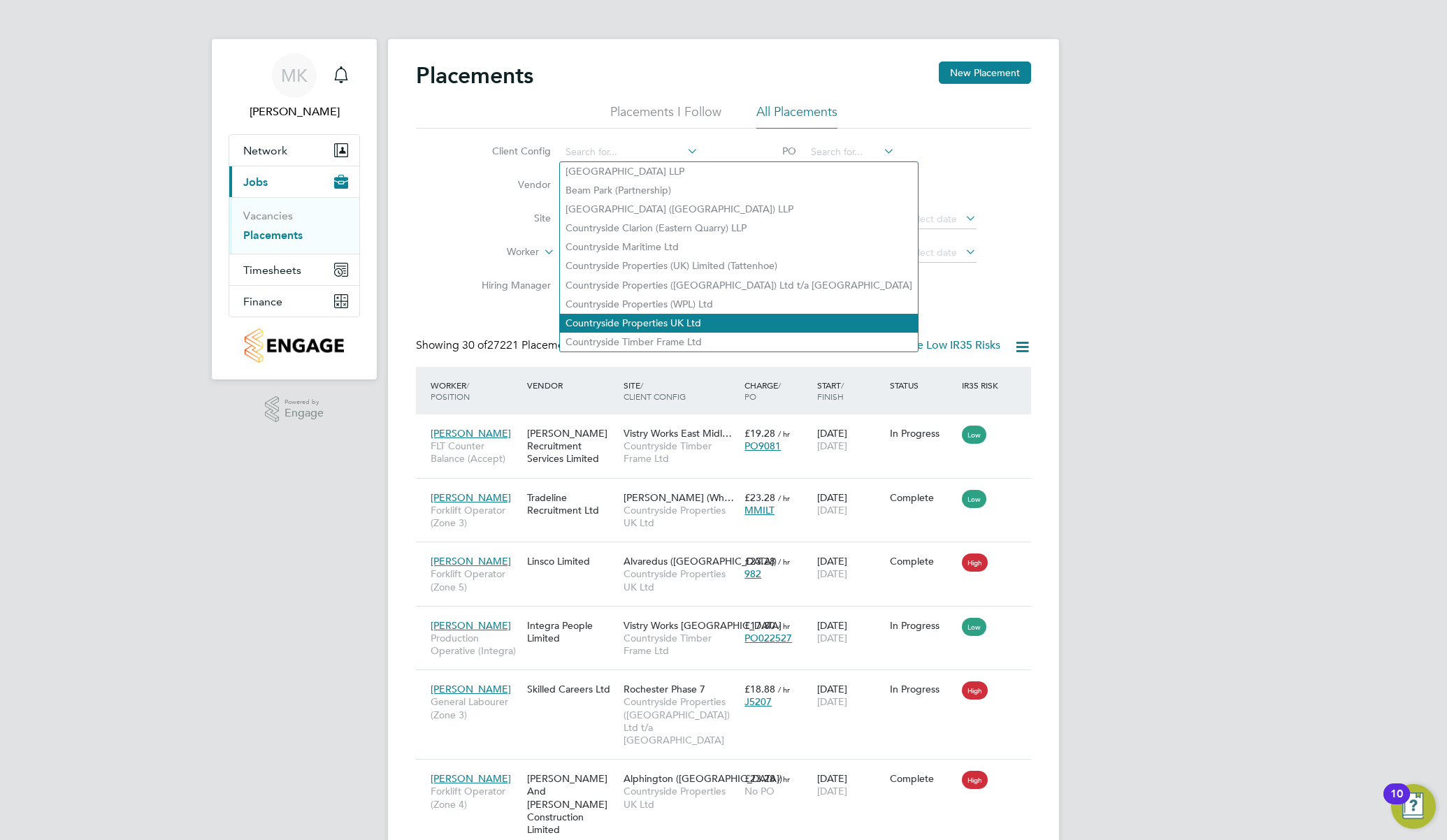
click at [637, 314] on li "Countryside Properties UK Ltd" at bounding box center [738, 323] width 358 height 19
type input "Countryside Properties UK Ltd"
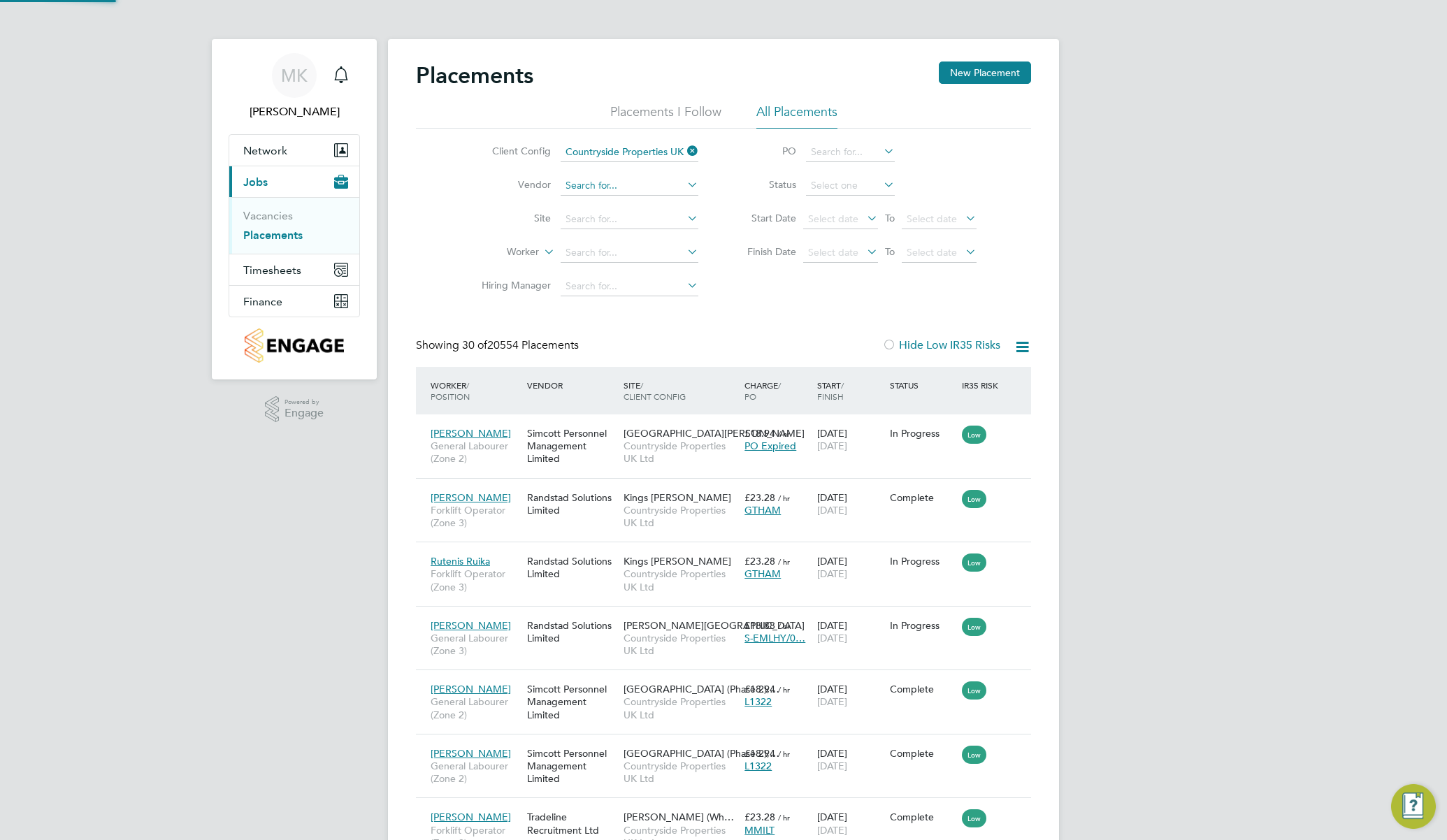
click at [620, 181] on input at bounding box center [629, 186] width 137 height 20
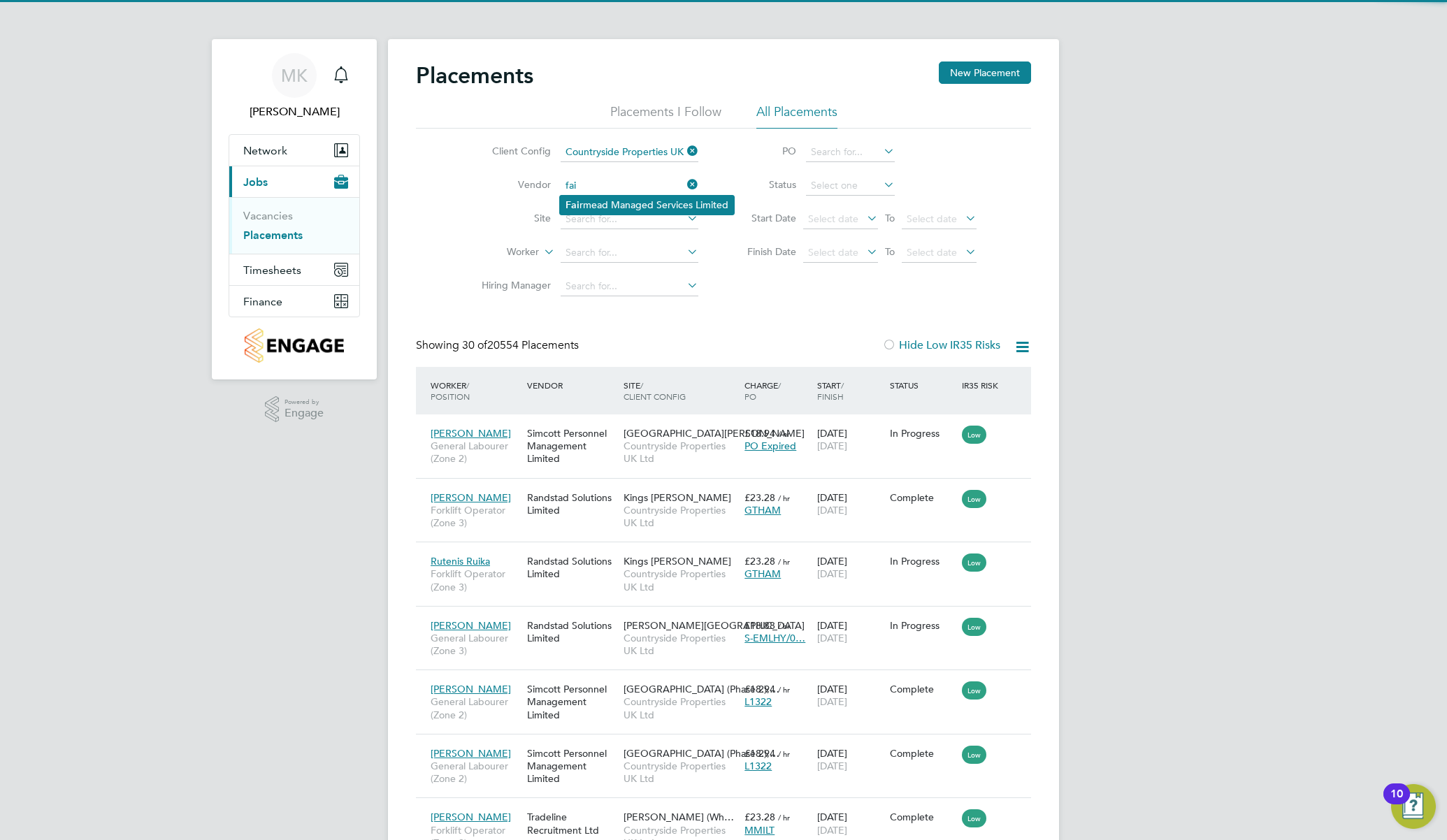
click at [620, 203] on li "Fai rmead Managed Services Limited" at bounding box center [646, 205] width 174 height 19
type input "Fairmead Managed Services Limited"
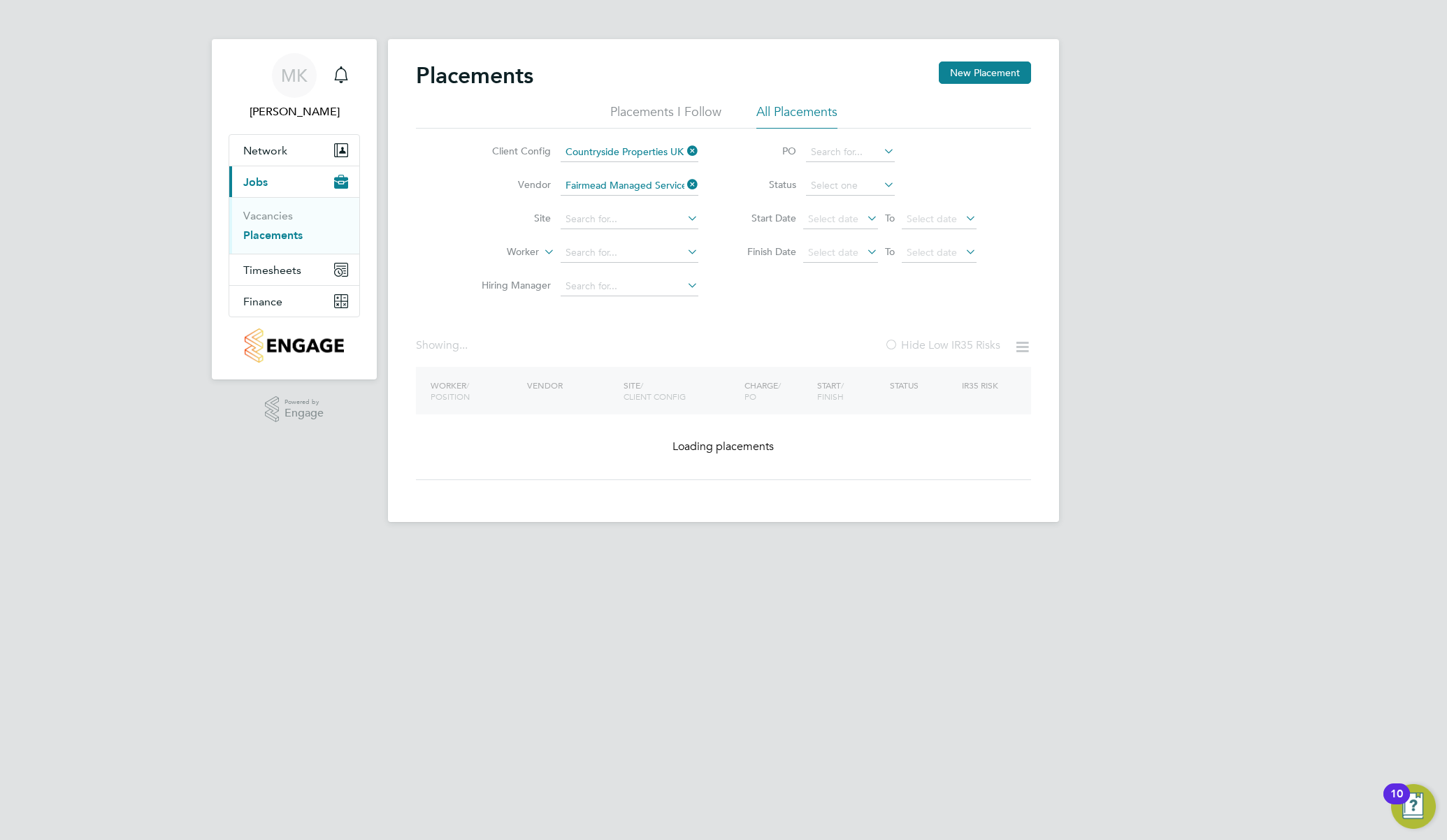
click at [614, 213] on input at bounding box center [629, 220] width 137 height 20
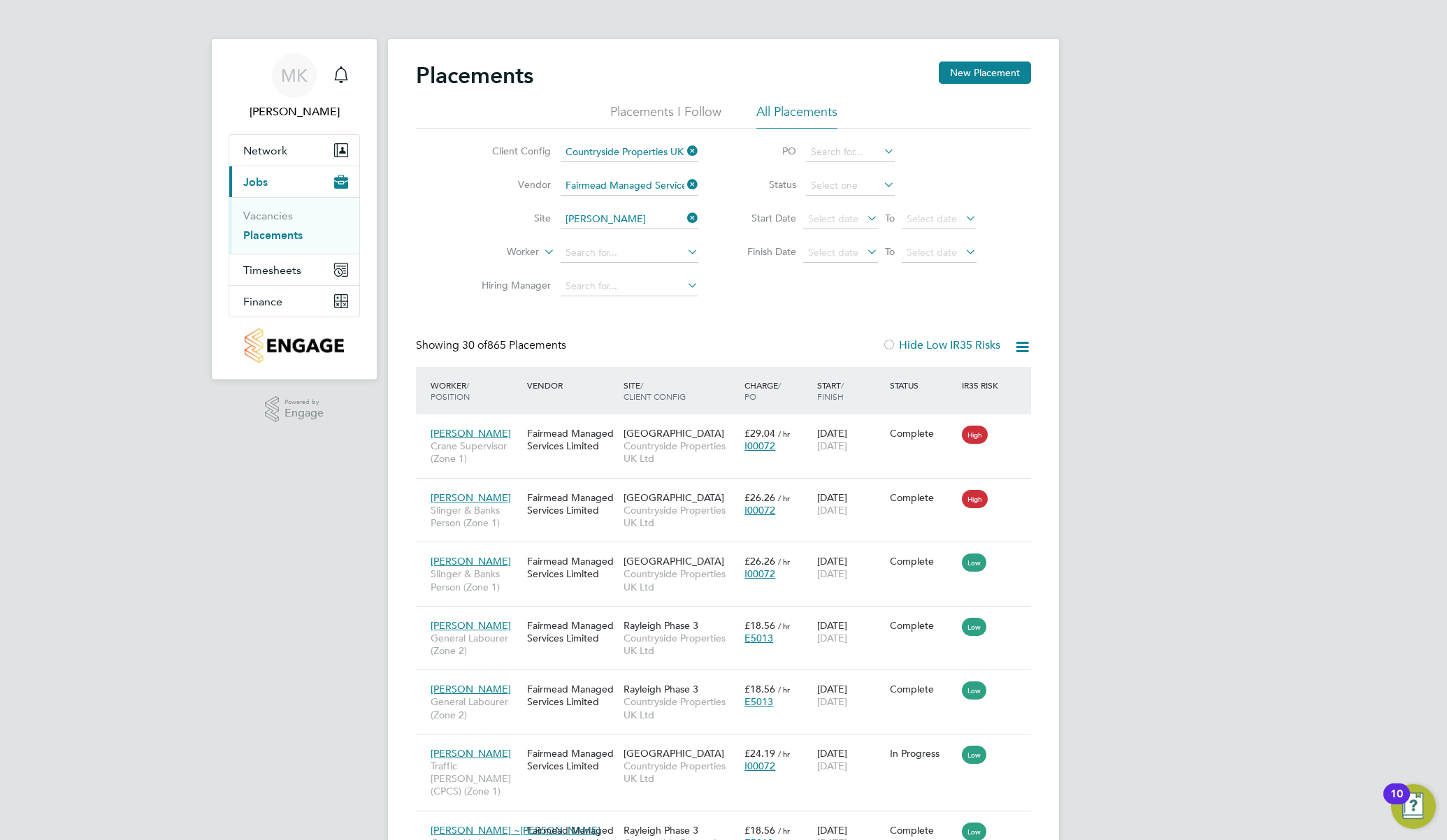
click at [610, 307] on li "Walth am Forest" at bounding box center [650, 311] width 182 height 19
type input "[GEOGRAPHIC_DATA]"
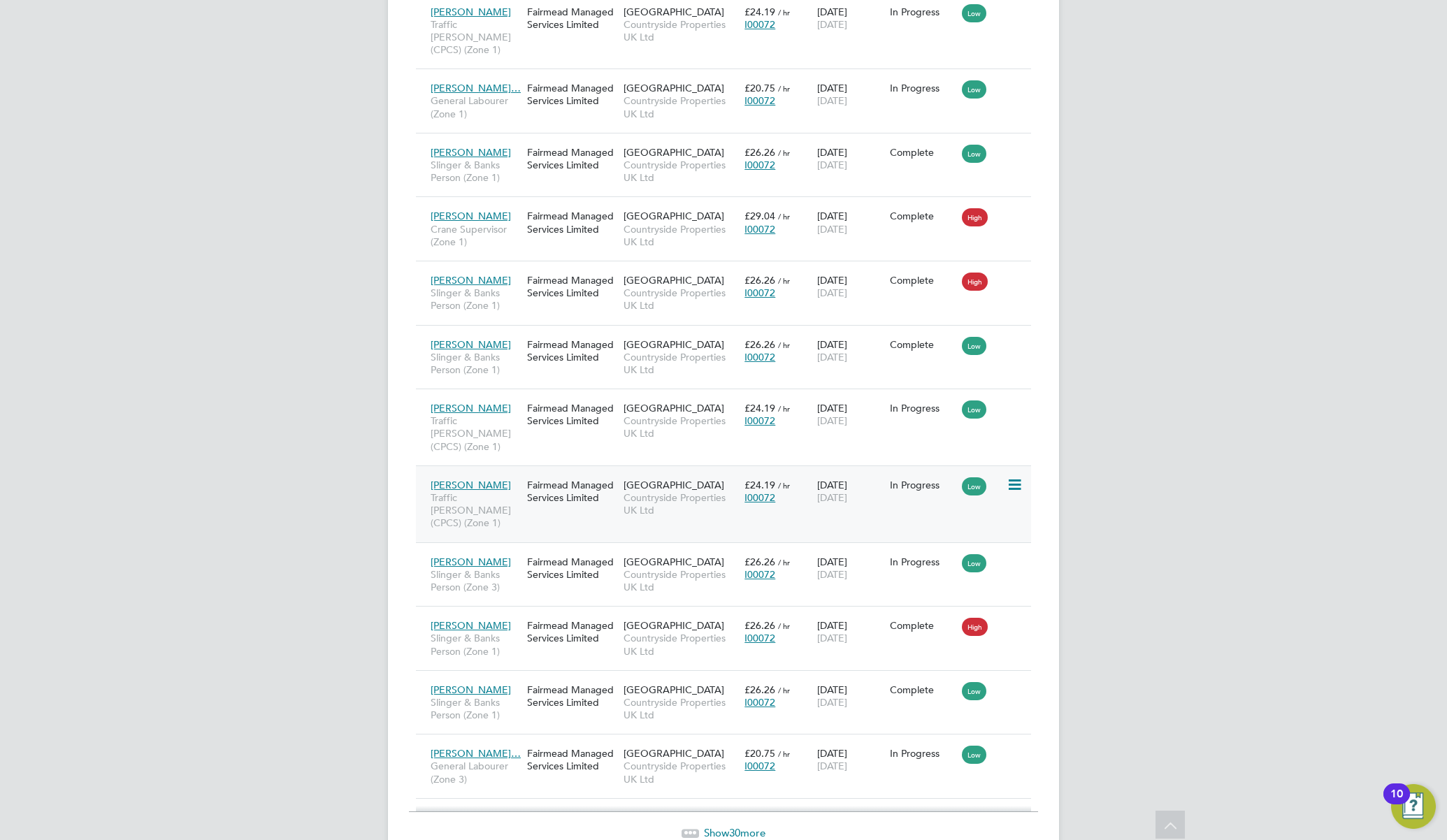
click at [528, 472] on div "Fairmead Managed Services Limited" at bounding box center [572, 491] width 97 height 39
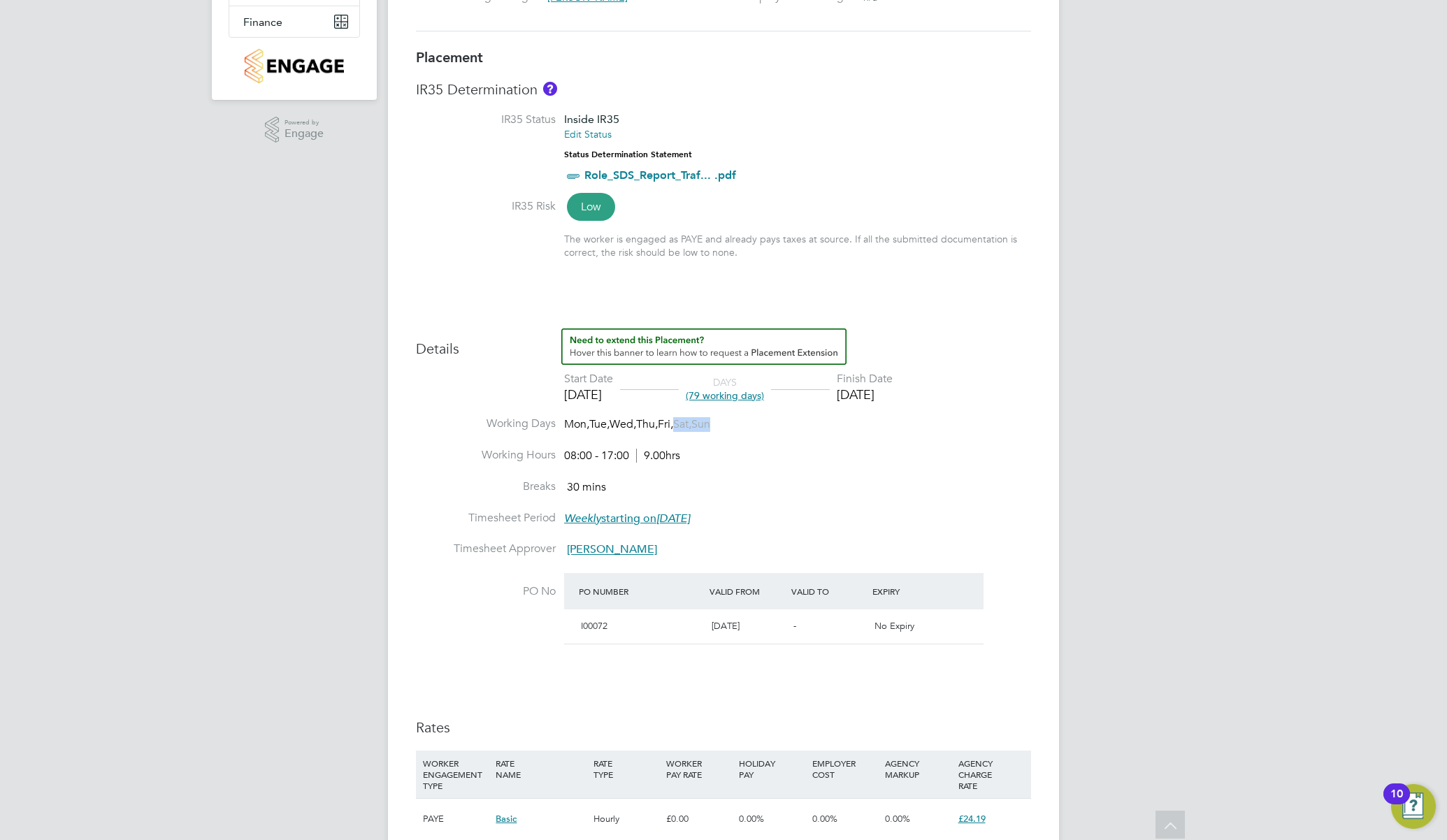
drag, startPoint x: 691, startPoint y: 426, endPoint x: 730, endPoint y: 426, distance: 39.0
click at [710, 426] on span "Mon, Tue, Wed, Thu, Fri, Sat, Sun" at bounding box center [636, 425] width 146 height 15
drag, startPoint x: 730, startPoint y: 426, endPoint x: 784, endPoint y: 446, distance: 57.6
click at [784, 446] on li "Working Days Mon, Tue, Wed, Thu, Fri, Sat, Sun" at bounding box center [723, 432] width 615 height 32
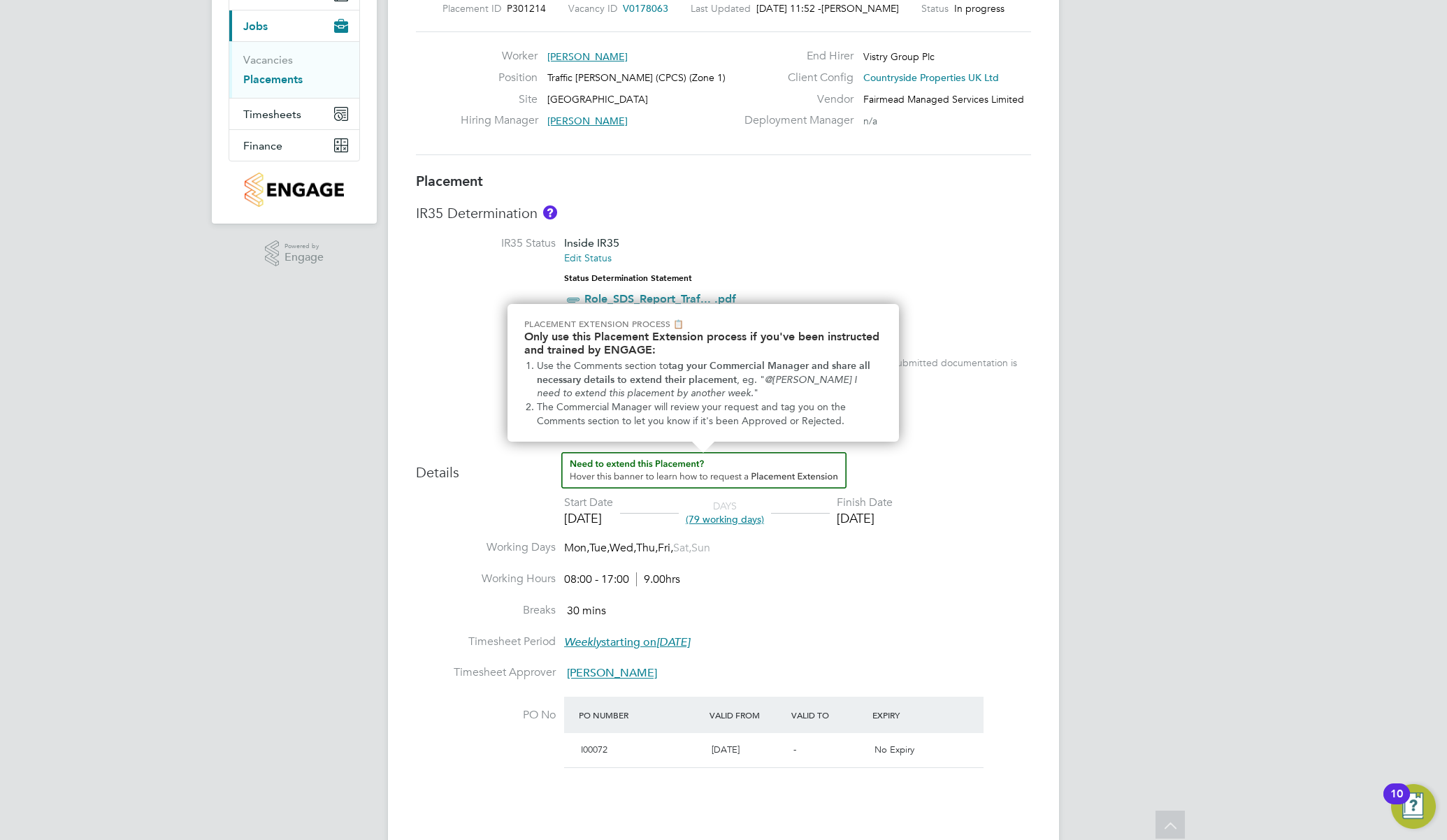
scroll to position [140, 0]
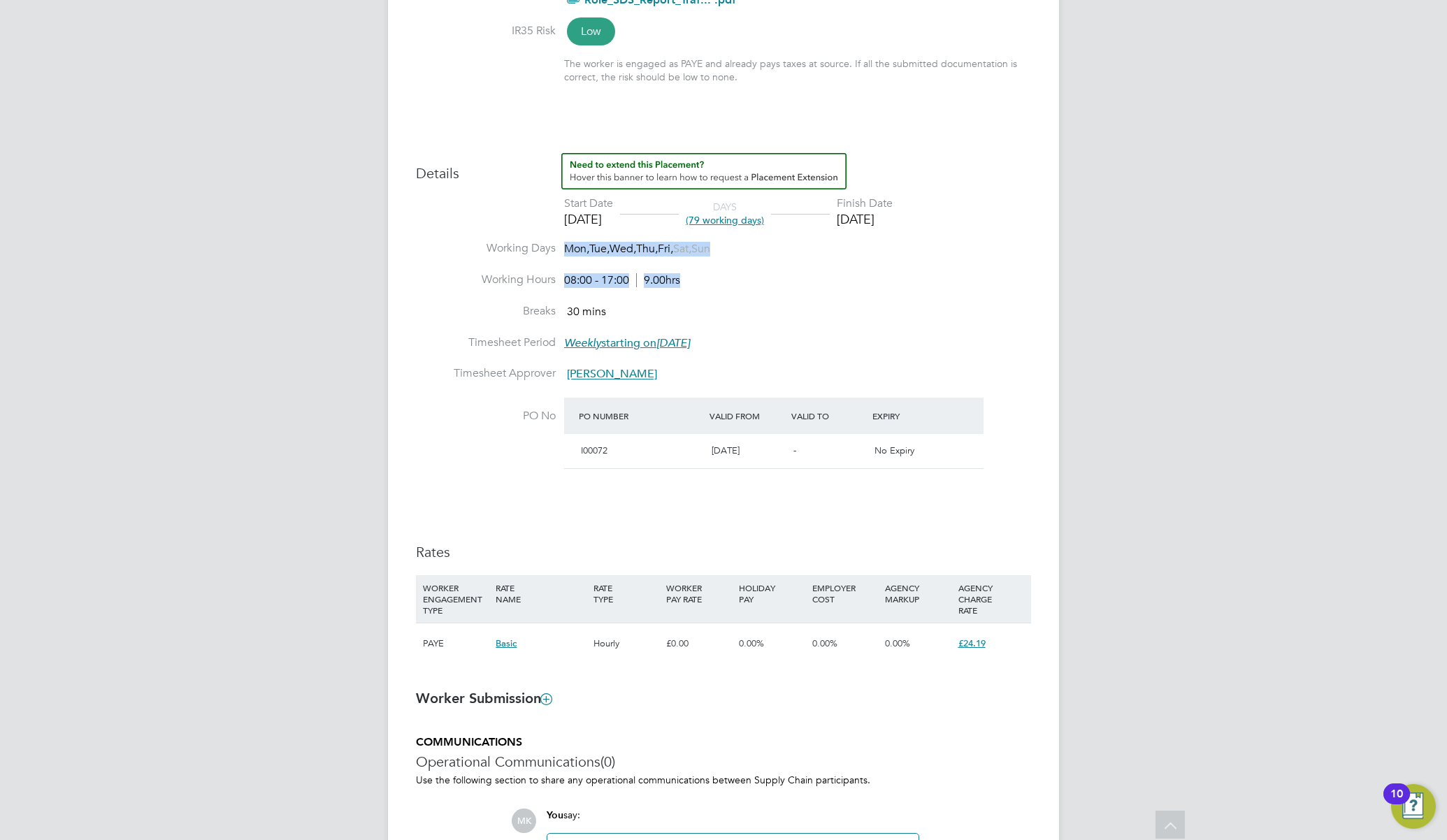
drag, startPoint x: 698, startPoint y: 280, endPoint x: 458, endPoint y: 248, distance: 242.1
click at [458, 248] on ul "Start Date [DATE] DAYS (79 working days) Finish Date [DATE] Working Days Mon, T…" at bounding box center [723, 341] width 615 height 291
click at [577, 255] on span "Mon," at bounding box center [576, 248] width 25 height 14
